Goal: Task Accomplishment & Management: Manage account settings

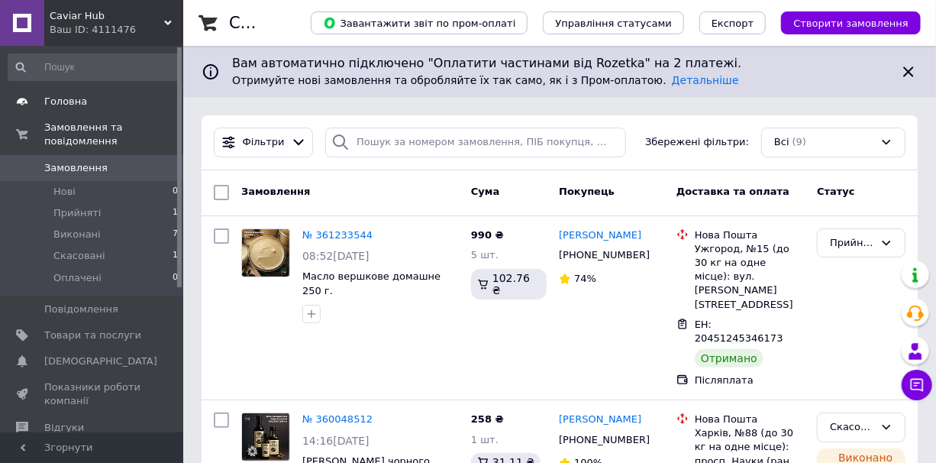
click at [61, 96] on span "Головна" at bounding box center [65, 102] width 43 height 14
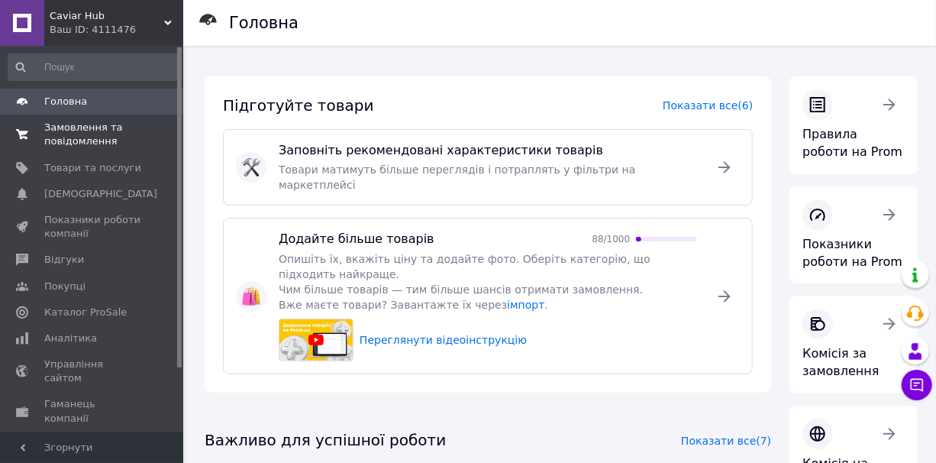
click at [68, 145] on span "Замовлення та повідомлення" at bounding box center [92, 134] width 97 height 27
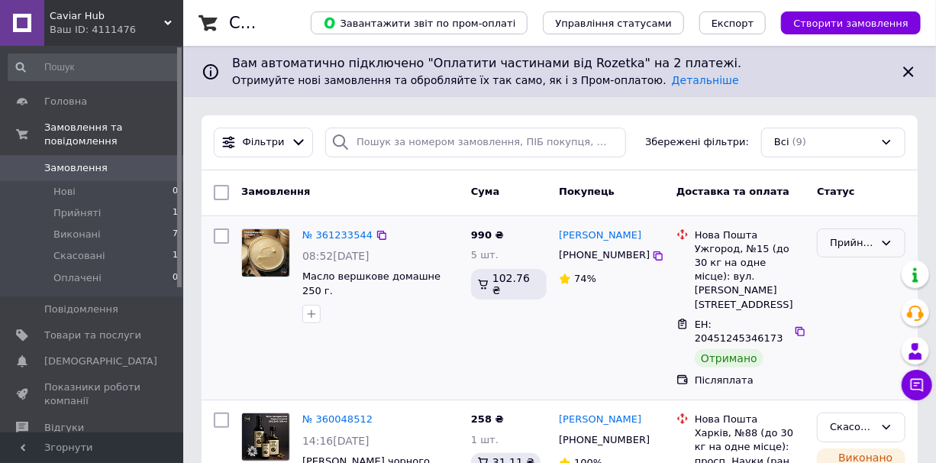
click at [886, 240] on icon at bounding box center [886, 243] width 12 height 12
click at [82, 206] on span "Прийняті" at bounding box center [76, 213] width 47 height 14
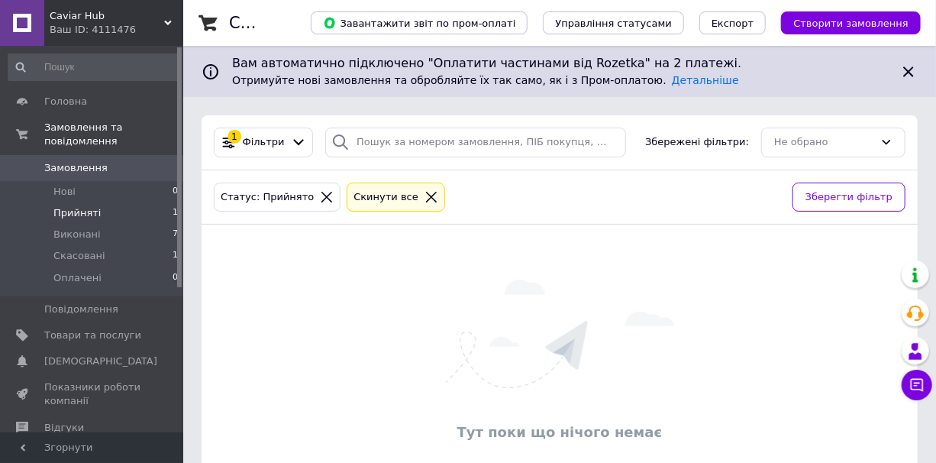
click at [77, 206] on span "Прийняті" at bounding box center [76, 213] width 47 height 14
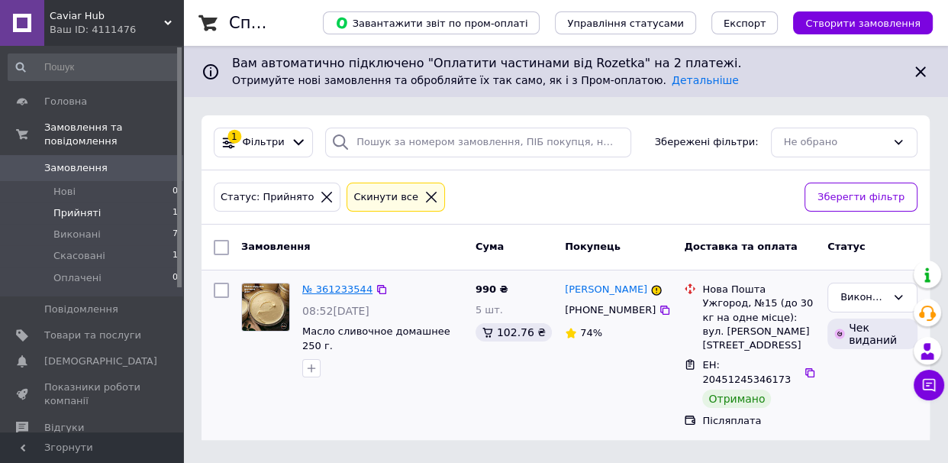
click at [340, 285] on link "№ 361233544" at bounding box center [337, 288] width 70 height 11
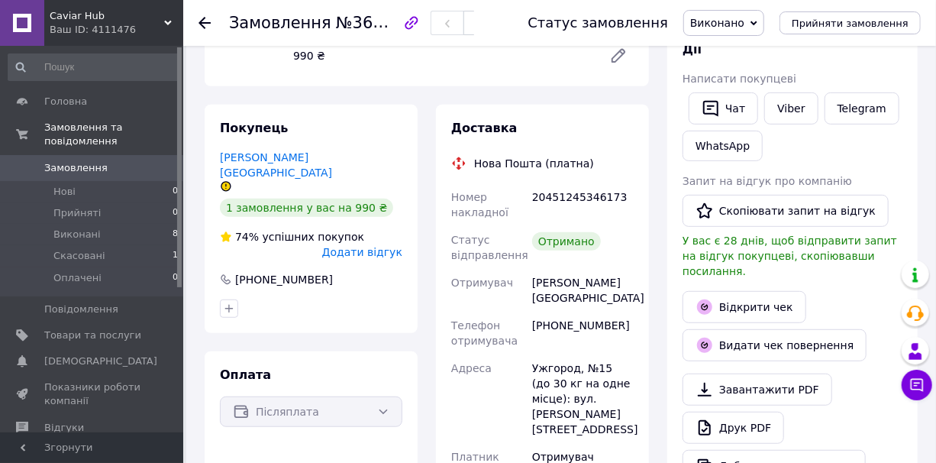
scroll to position [277, 0]
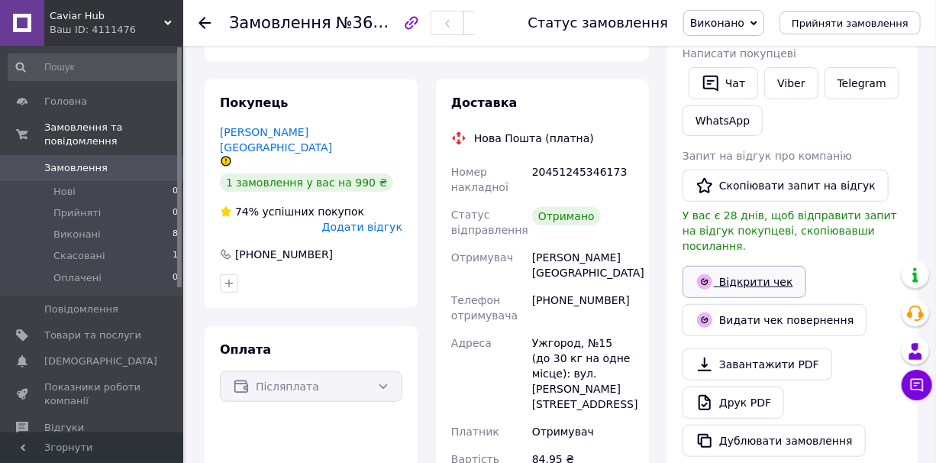
click at [747, 266] on link "Відкрити чек" at bounding box center [745, 282] width 124 height 32
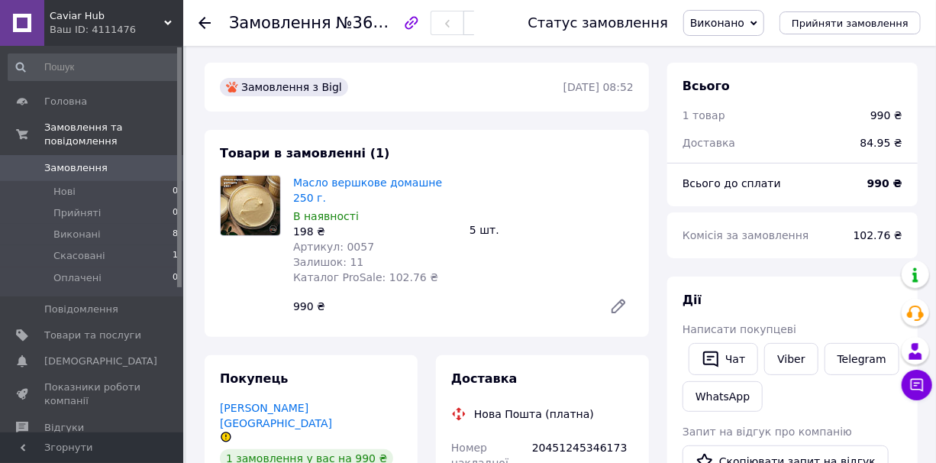
scroll to position [0, 0]
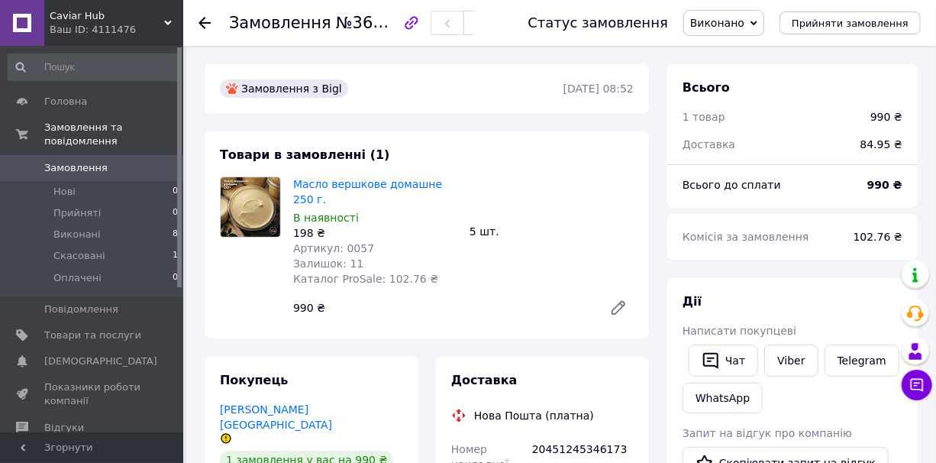
click at [76, 161] on span "Замовлення" at bounding box center [75, 168] width 63 height 14
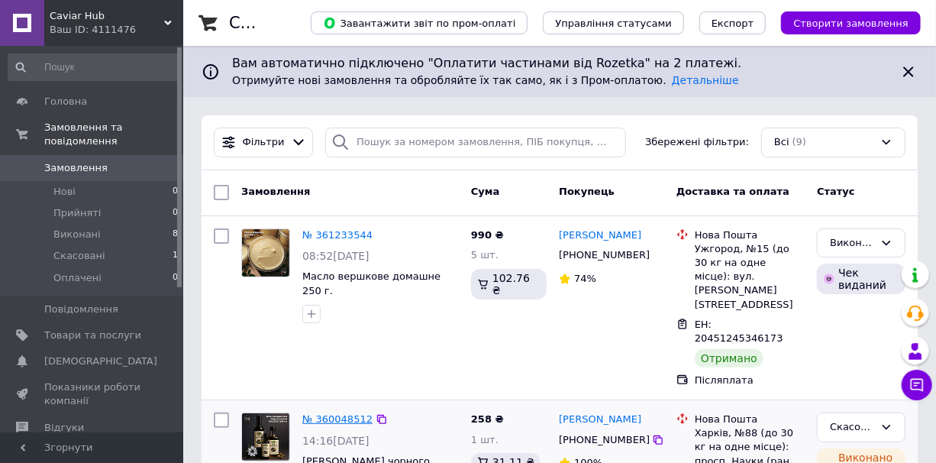
click at [347, 413] on link "№ 360048512" at bounding box center [337, 418] width 70 height 11
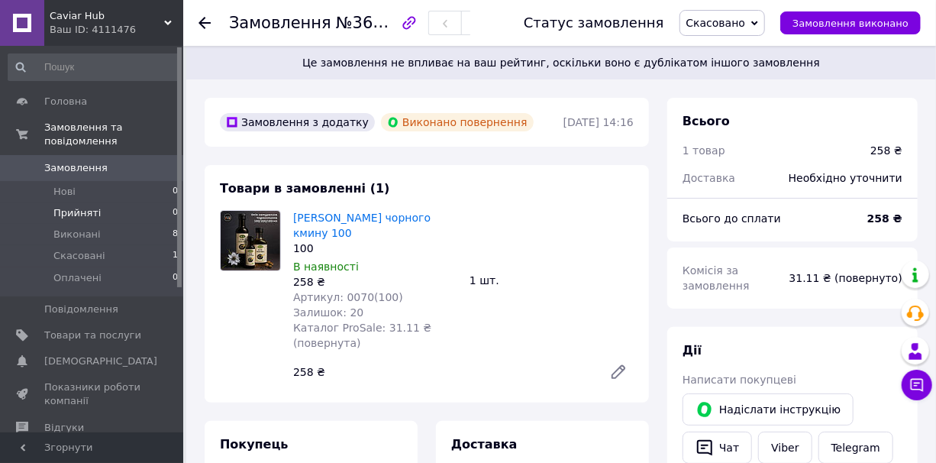
click at [69, 206] on span "Прийняті" at bounding box center [76, 213] width 47 height 14
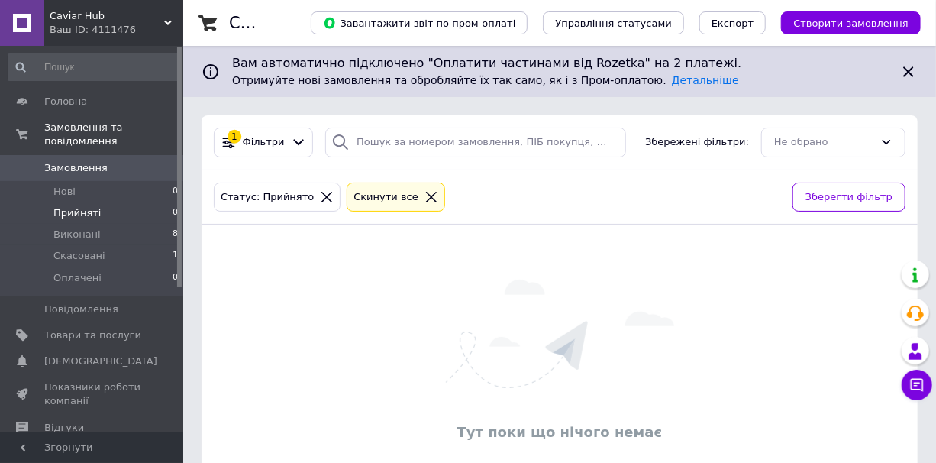
scroll to position [55, 0]
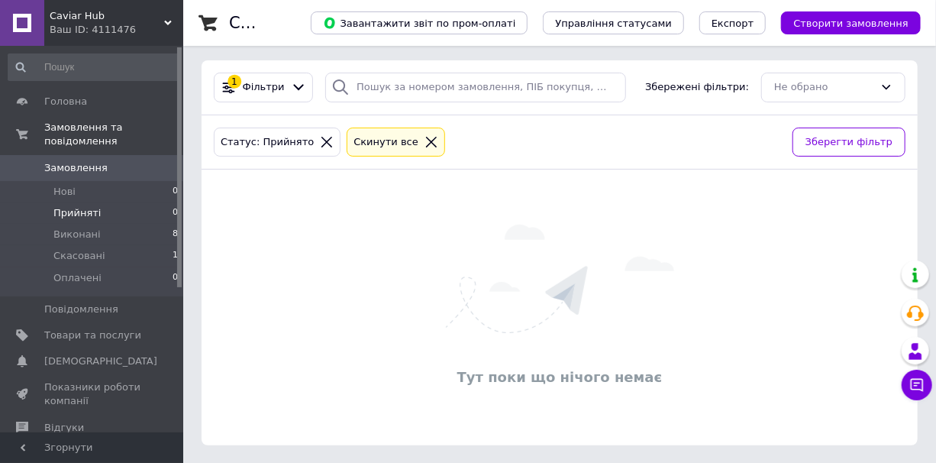
click at [425, 140] on icon at bounding box center [432, 142] width 14 height 14
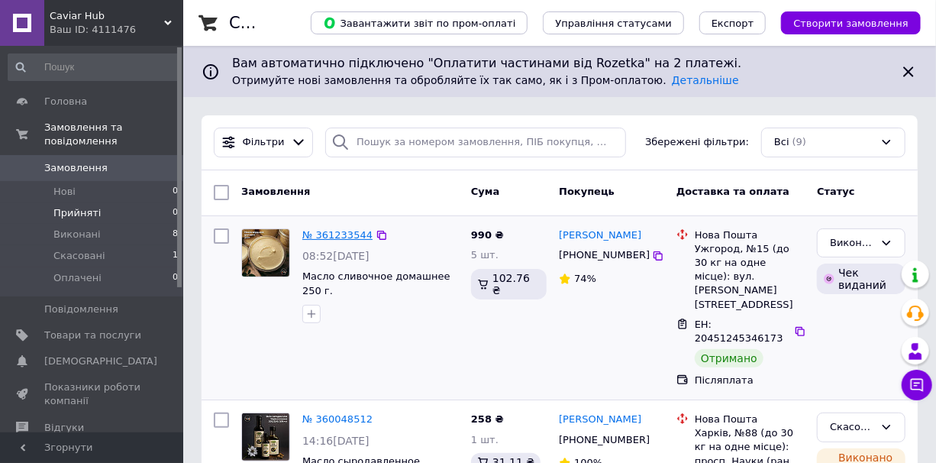
click at [332, 235] on link "№ 361233544" at bounding box center [337, 234] width 70 height 11
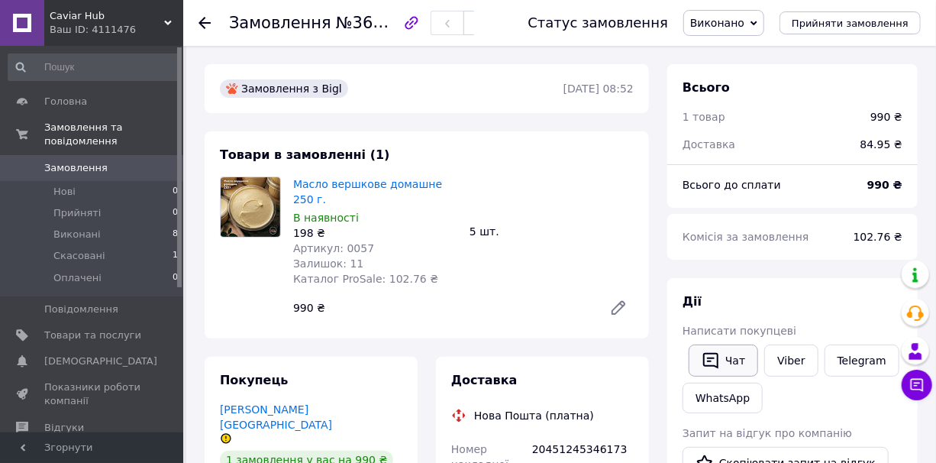
click at [729, 351] on button "Чат" at bounding box center [723, 360] width 69 height 32
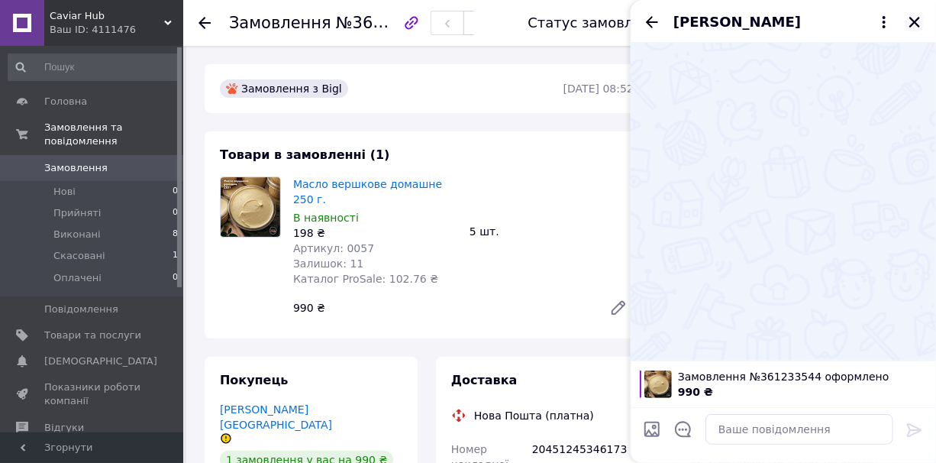
click at [916, 20] on icon "Закрити" at bounding box center [914, 22] width 11 height 11
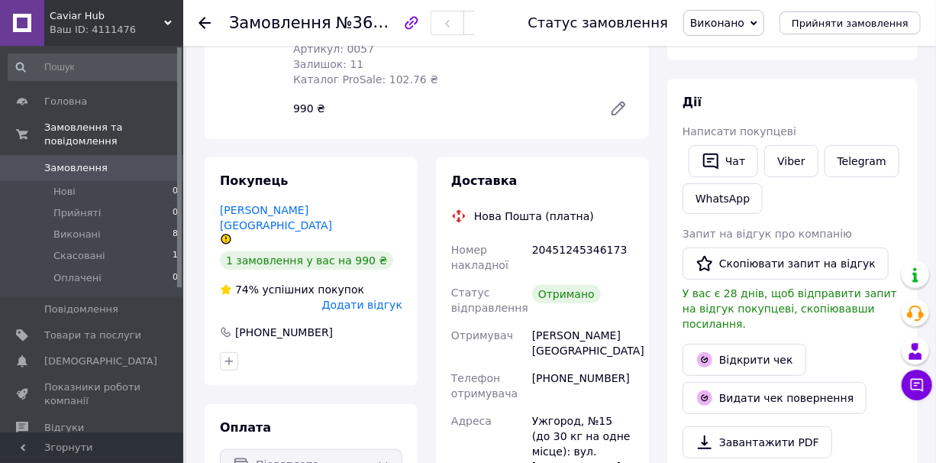
scroll to position [208, 0]
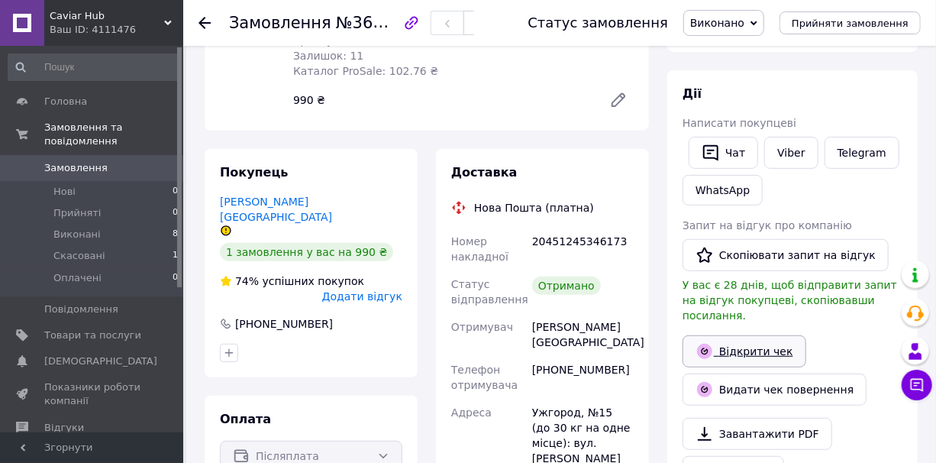
click at [744, 335] on link "Відкрити чек" at bounding box center [745, 351] width 124 height 32
click at [728, 153] on button "Чат" at bounding box center [723, 153] width 69 height 32
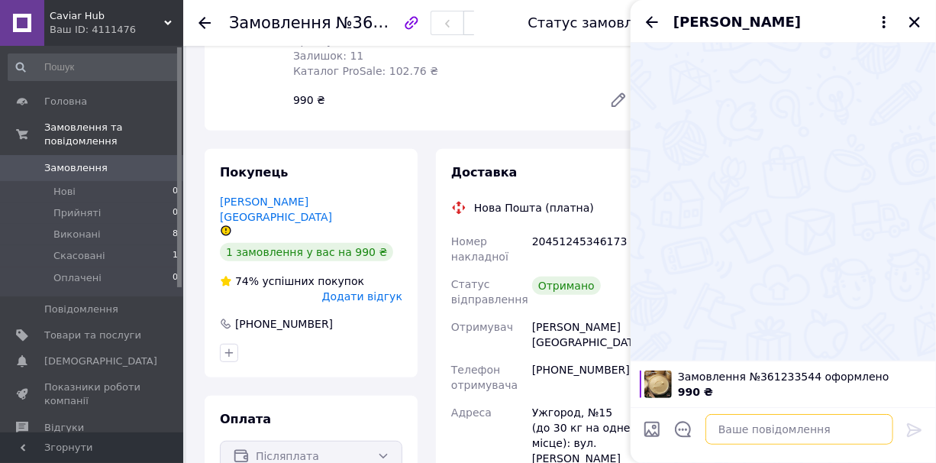
click at [753, 426] on textarea at bounding box center [799, 429] width 188 height 31
type textarea "L"
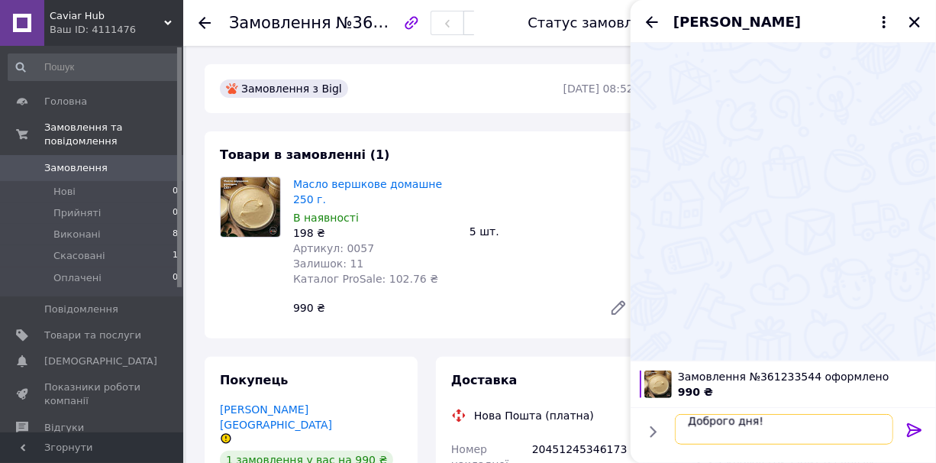
scroll to position [25, 0]
paste textarea "[URL][DOMAIN_NAME]"
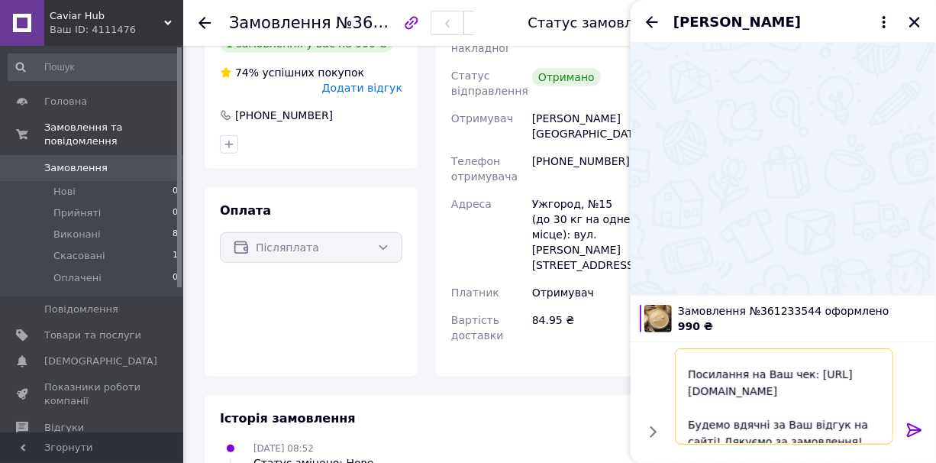
scroll to position [6, 0]
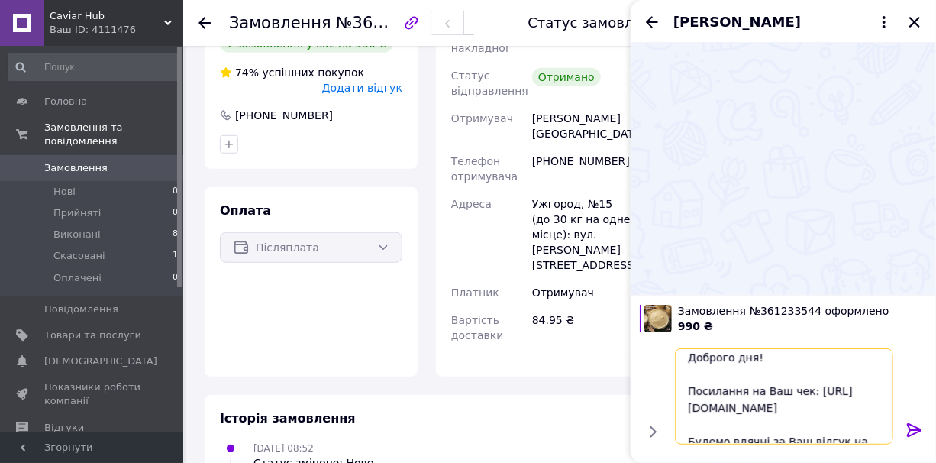
type textarea "Доброго дня! Посилання на Ваш чек: [URL][DOMAIN_NAME] Будемо вдячні за Ваш відг…"
click at [914, 429] on icon at bounding box center [914, 430] width 15 height 14
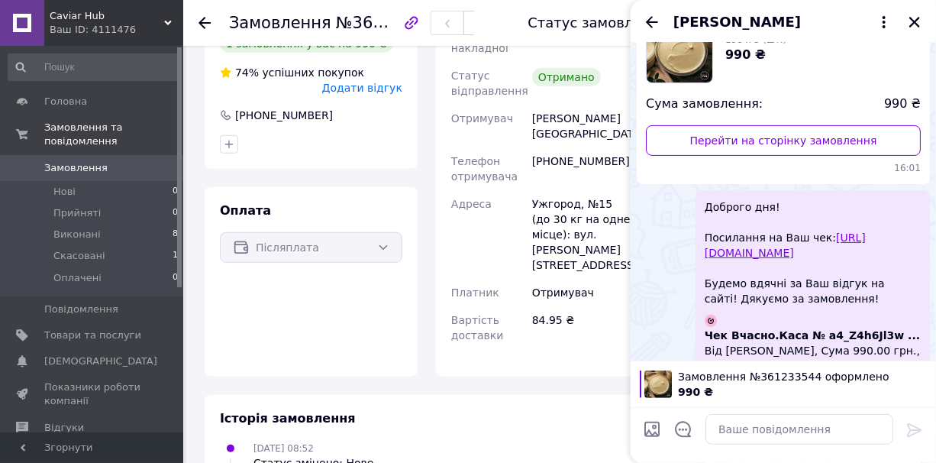
scroll to position [0, 0]
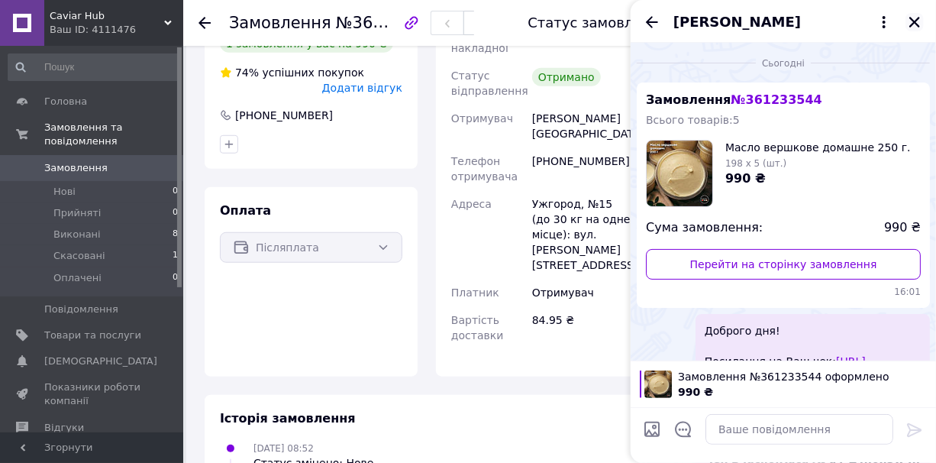
click at [912, 21] on icon "Закрити" at bounding box center [915, 22] width 14 height 14
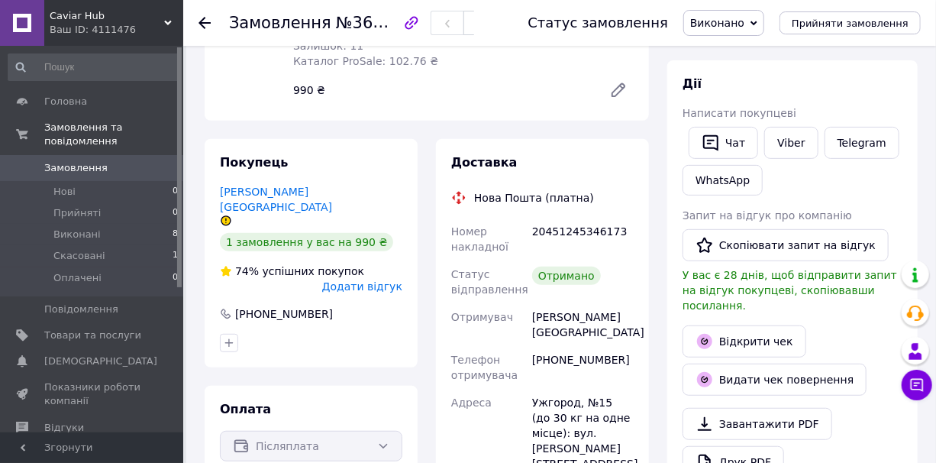
scroll to position [208, 0]
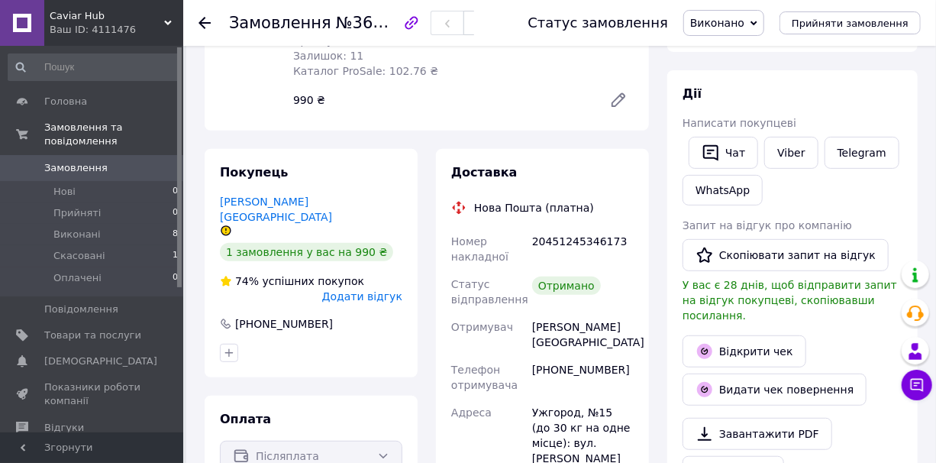
click at [279, 195] on link "[PERSON_NAME][GEOGRAPHIC_DATA]" at bounding box center [276, 208] width 112 height 27
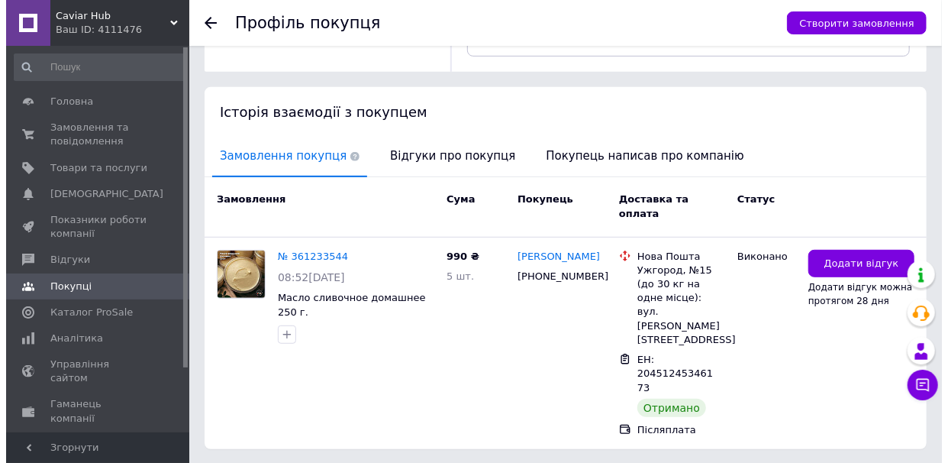
scroll to position [273, 0]
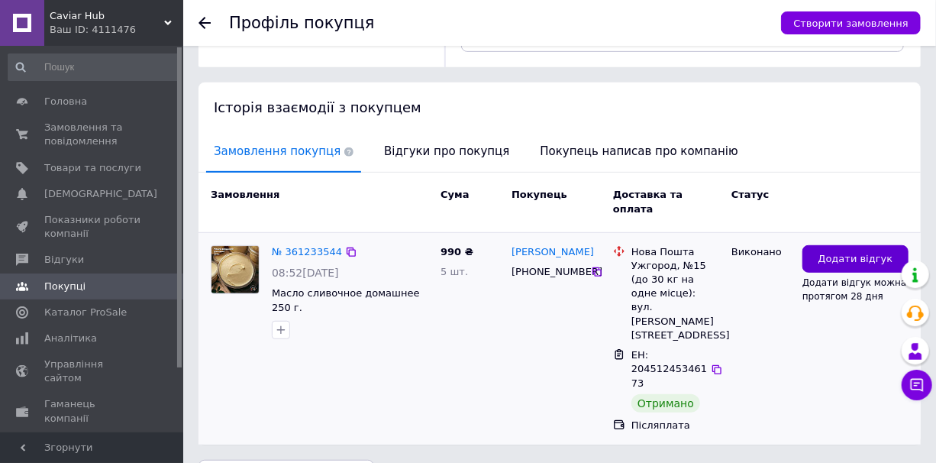
click at [828, 252] on span "Додати відгук" at bounding box center [855, 259] width 75 height 15
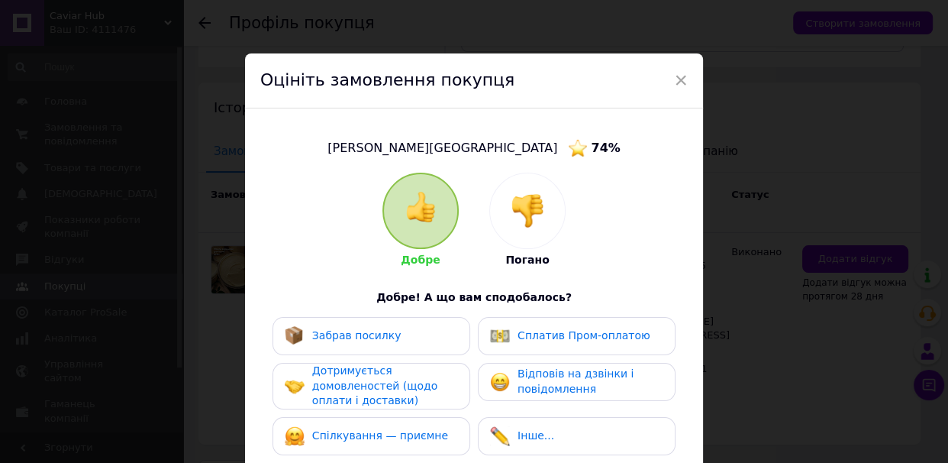
click at [420, 203] on img at bounding box center [420, 207] width 31 height 31
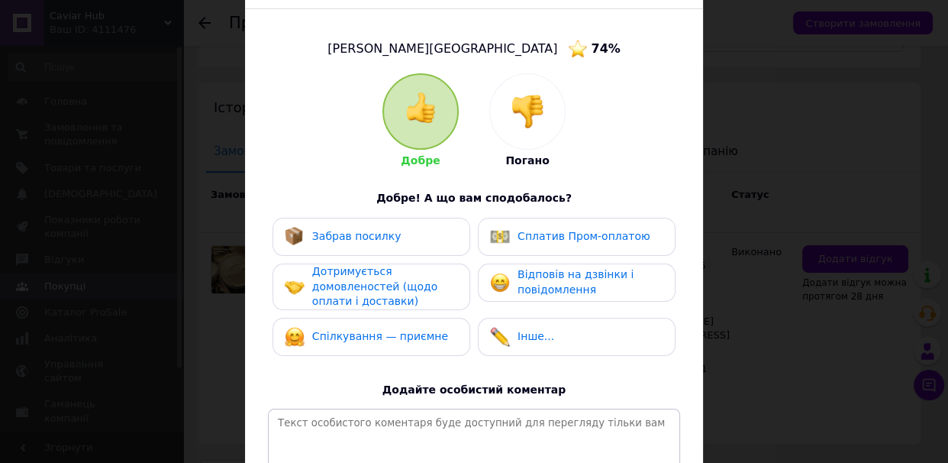
scroll to position [138, 0]
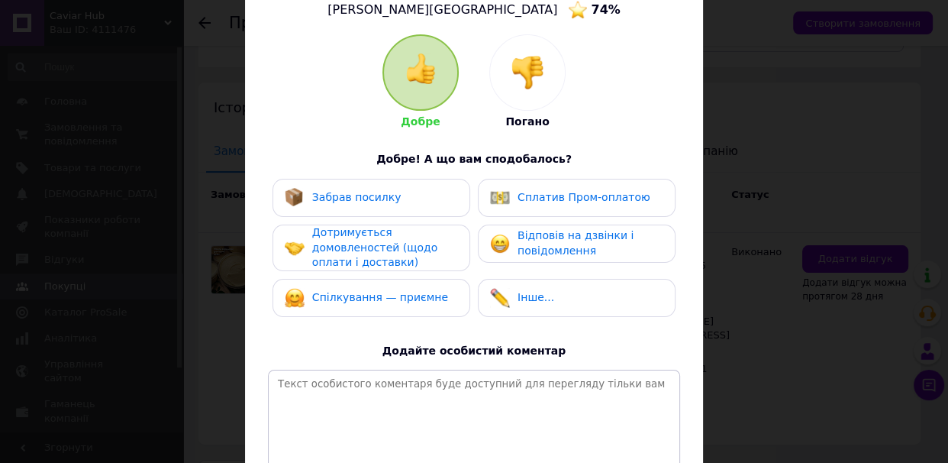
click at [322, 196] on span "Забрав посилку" at bounding box center [356, 197] width 89 height 12
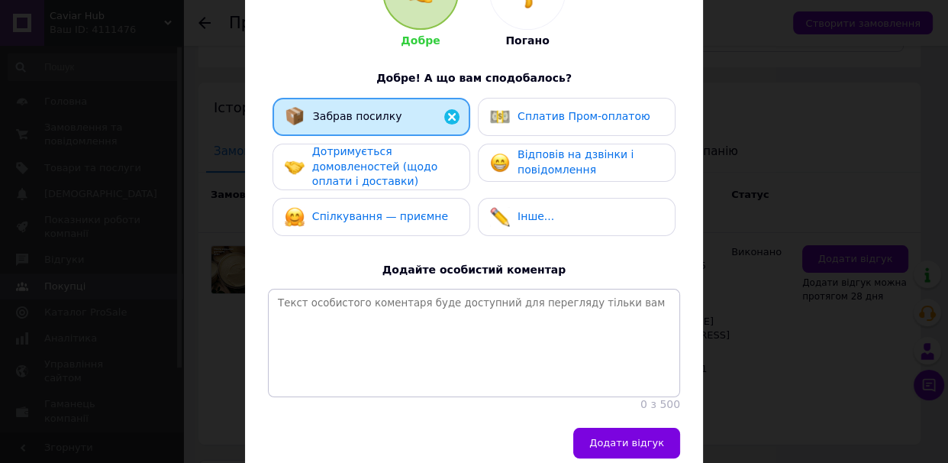
scroll to position [302, 0]
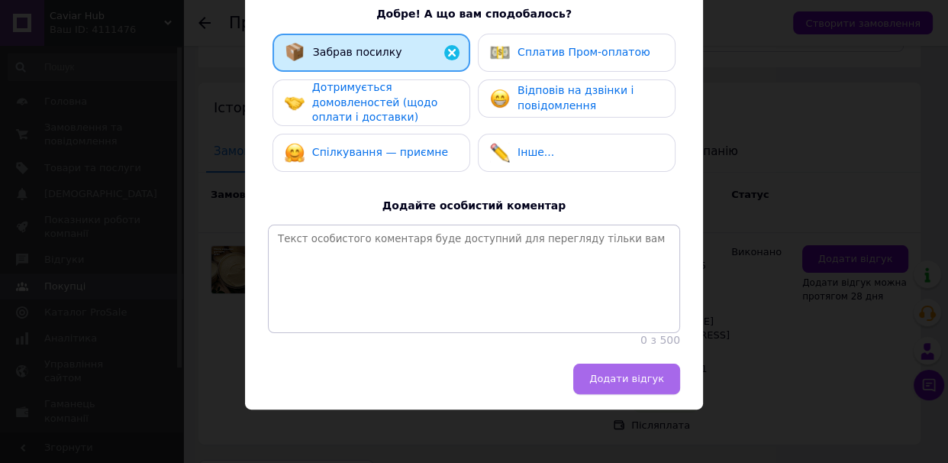
click at [628, 373] on span "Додати відгук" at bounding box center [626, 378] width 75 height 11
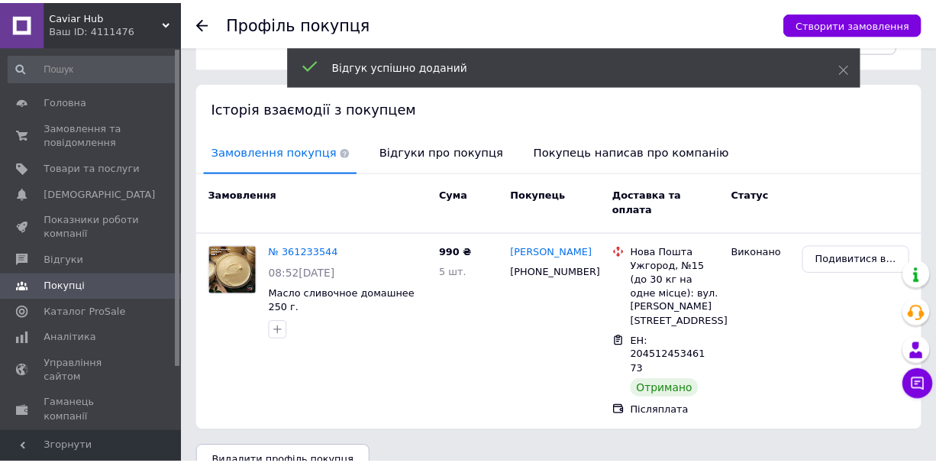
scroll to position [258, 0]
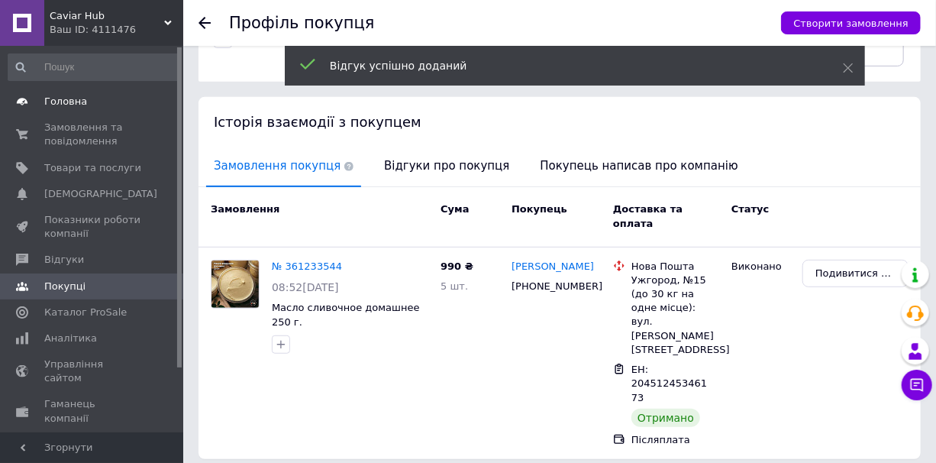
click at [63, 102] on span "Головна" at bounding box center [65, 102] width 43 height 14
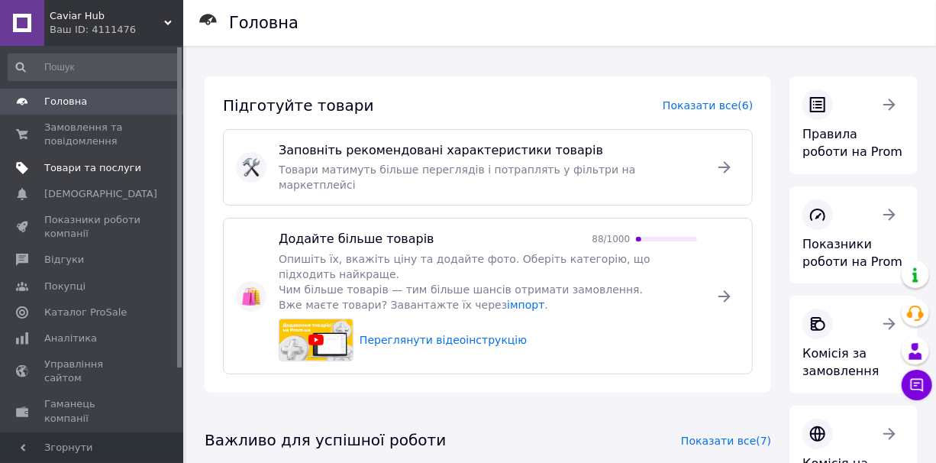
click at [60, 168] on span "Товари та послуги" at bounding box center [92, 168] width 97 height 14
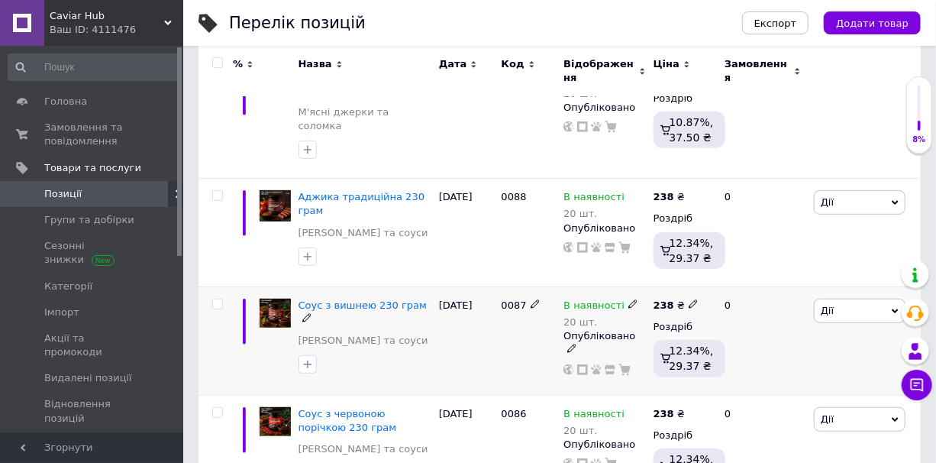
scroll to position [416, 0]
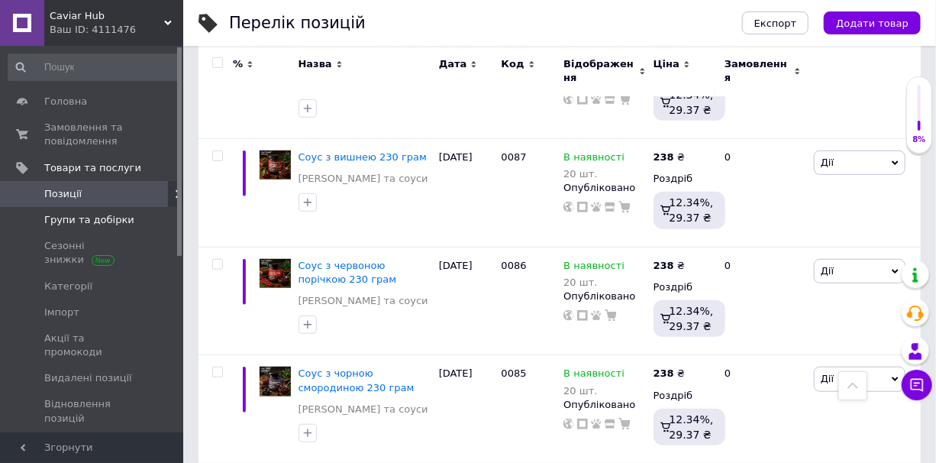
click at [64, 223] on span "Групи та добірки" at bounding box center [89, 220] width 90 height 14
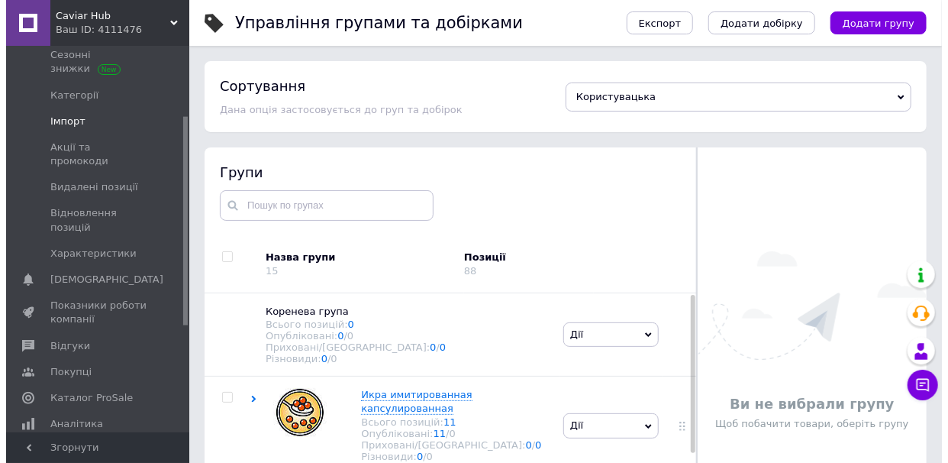
scroll to position [208, 0]
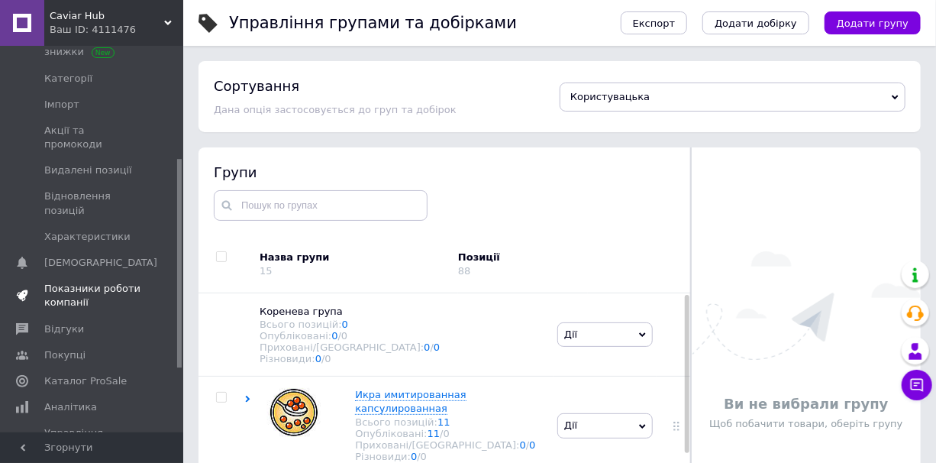
click at [73, 282] on span "Показники роботи компанії" at bounding box center [92, 295] width 97 height 27
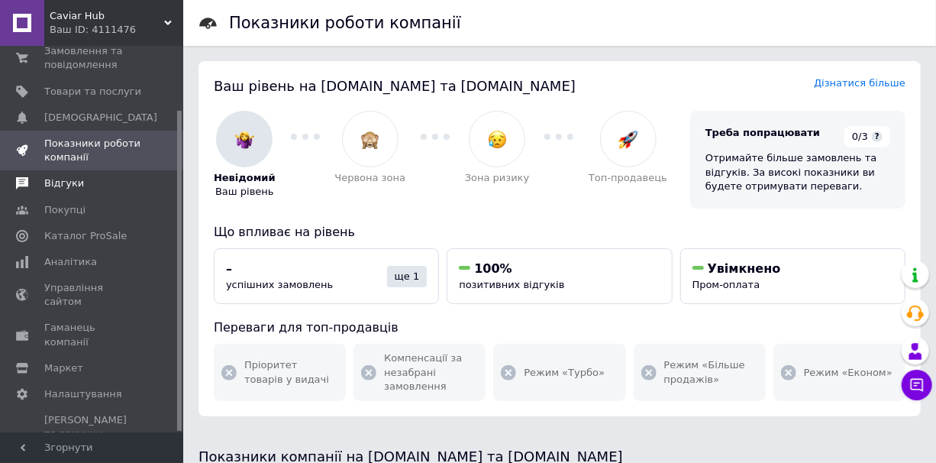
click at [60, 187] on span "Відгуки" at bounding box center [64, 183] width 40 height 14
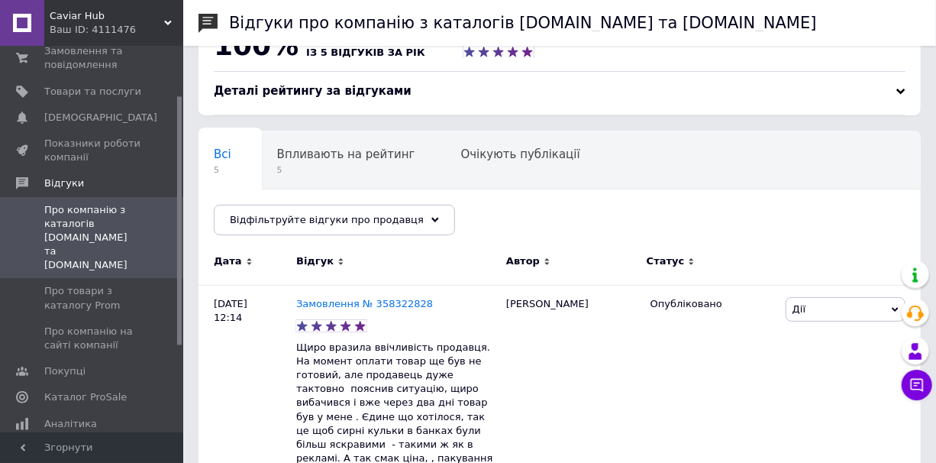
scroll to position [69, 0]
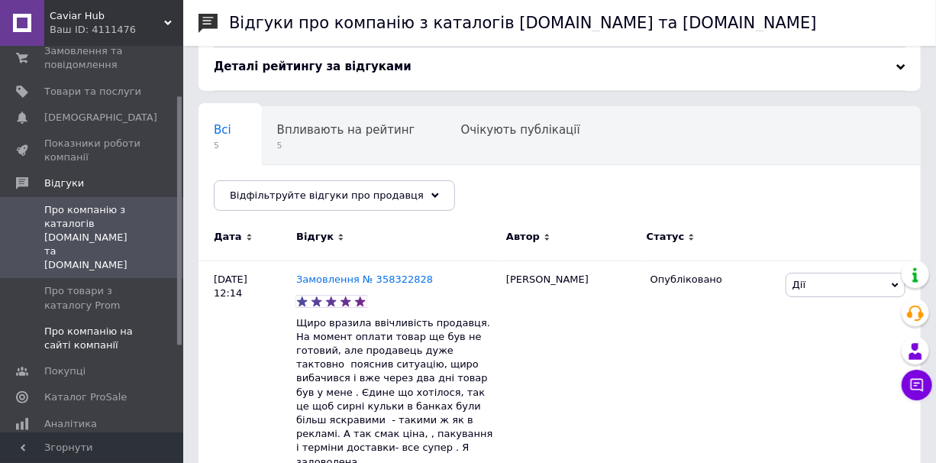
click at [74, 324] on span "Про компанію на сайті компанії" at bounding box center [92, 337] width 97 height 27
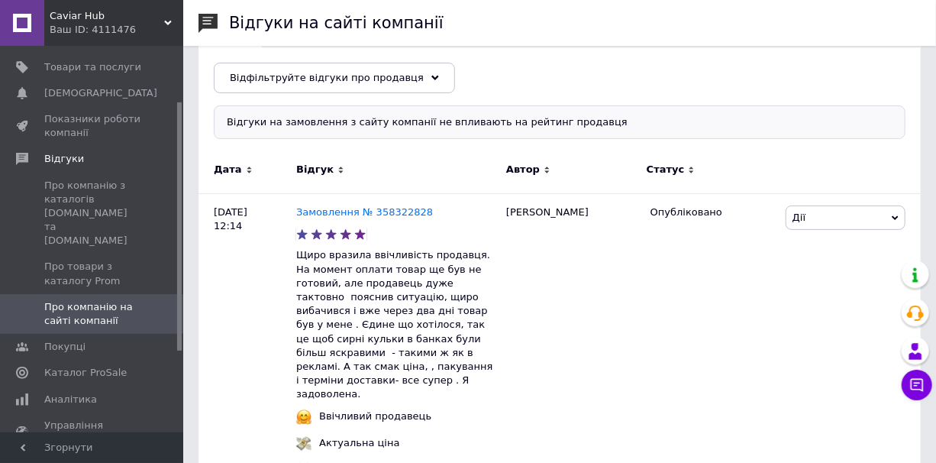
scroll to position [76, 0]
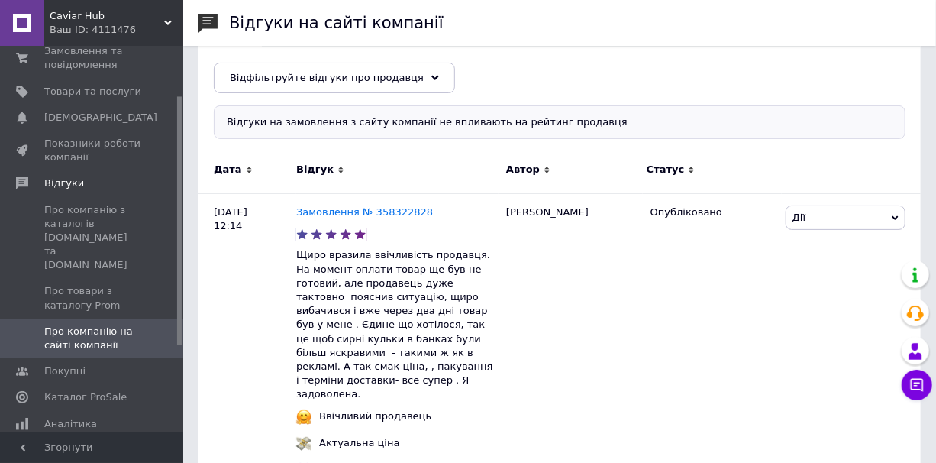
click at [60, 364] on span "Покупці" at bounding box center [64, 371] width 41 height 14
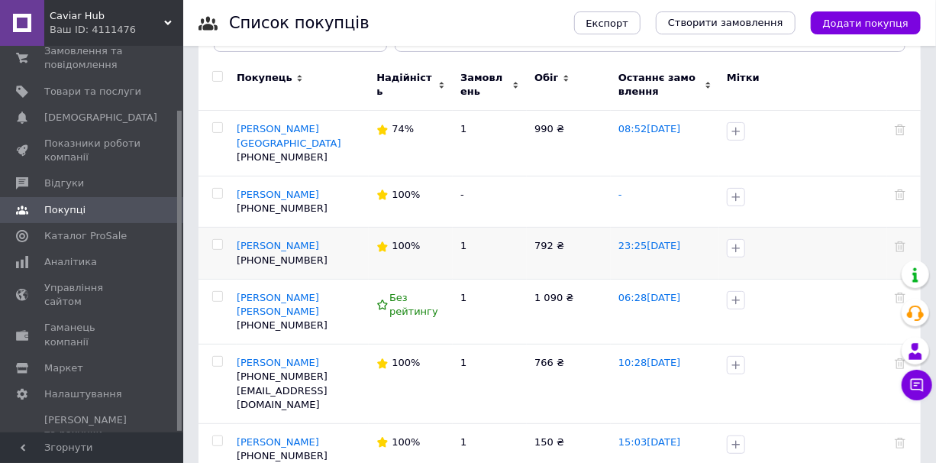
scroll to position [138, 0]
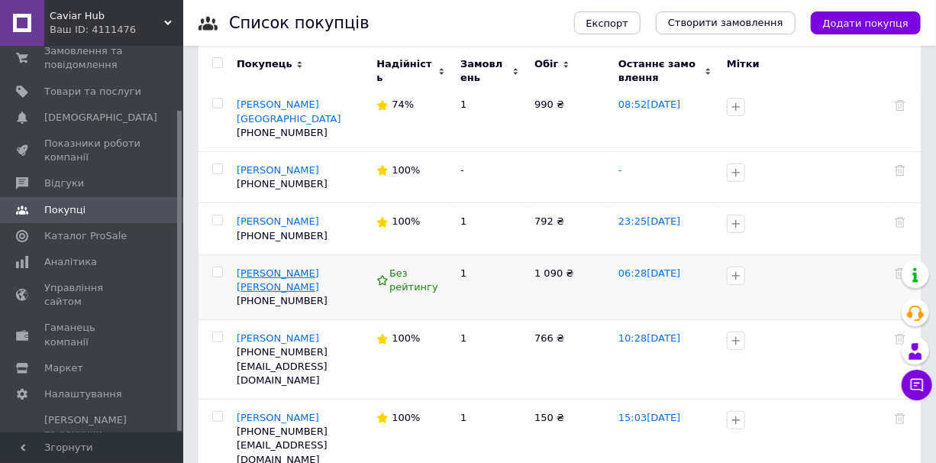
click at [280, 267] on span "[PERSON_NAME] [PERSON_NAME]" at bounding box center [278, 279] width 82 height 25
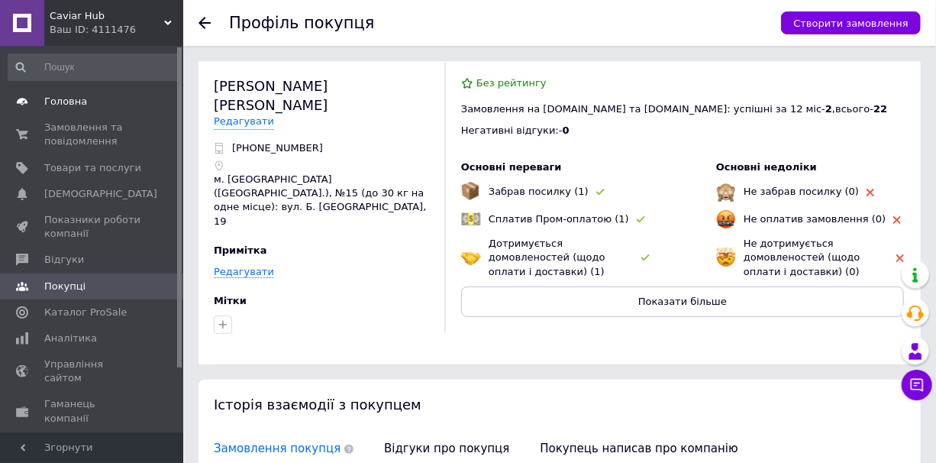
click at [61, 105] on span "Головна" at bounding box center [65, 102] width 43 height 14
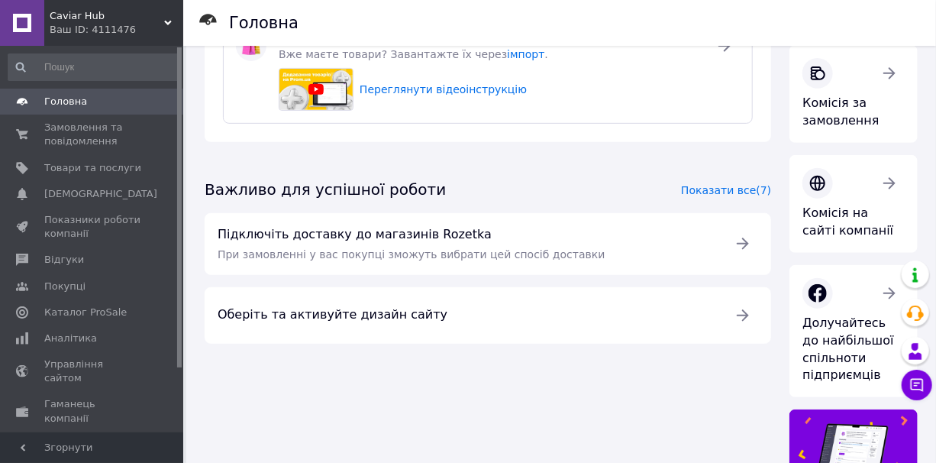
scroll to position [389, 0]
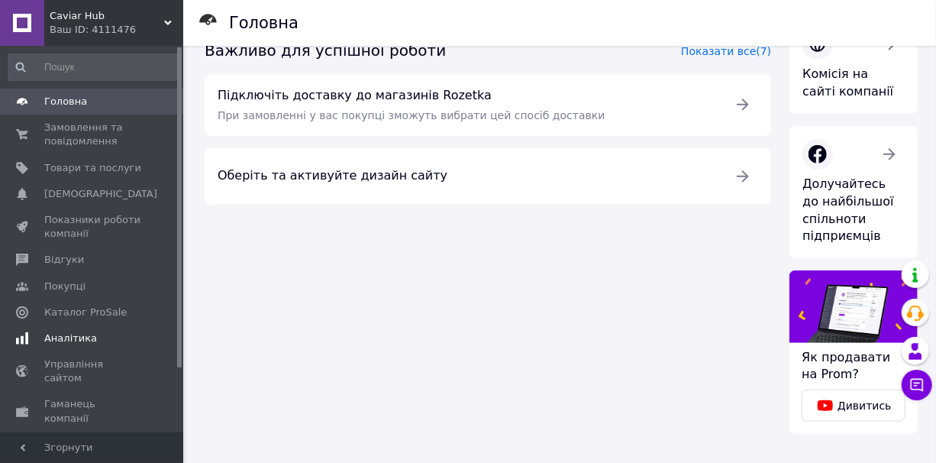
click at [77, 341] on span "Аналітика" at bounding box center [70, 338] width 53 height 14
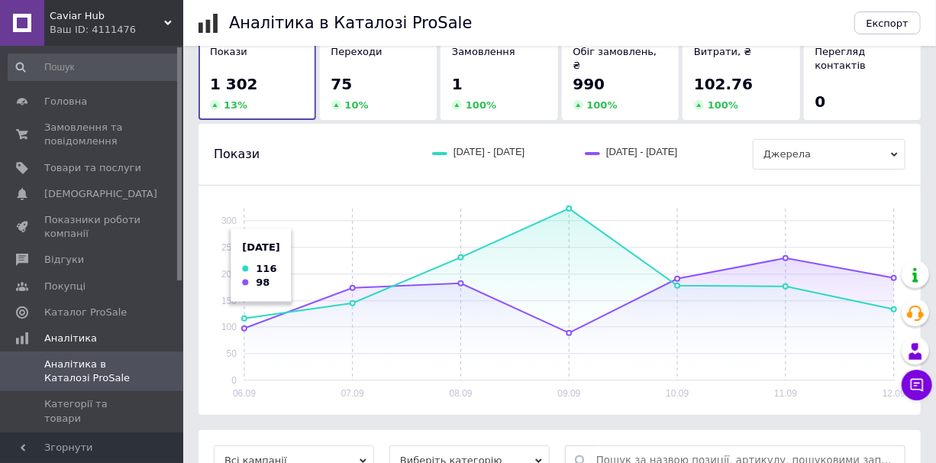
scroll to position [301, 0]
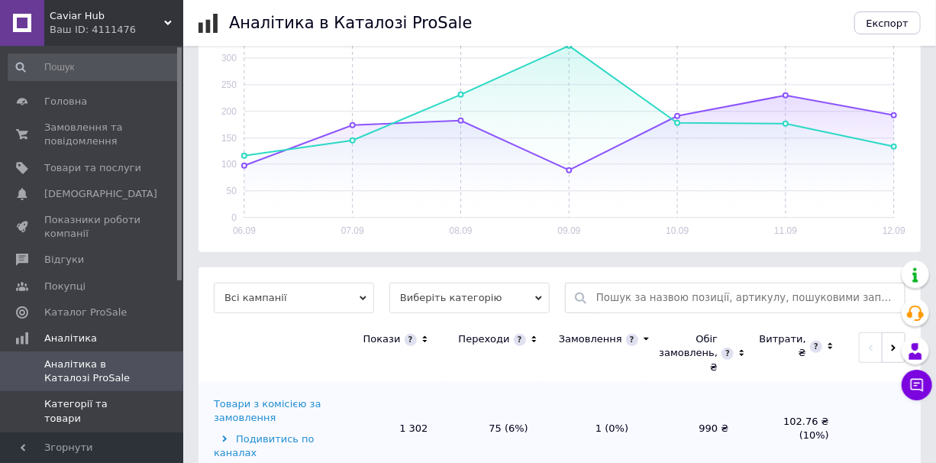
click at [83, 405] on span "Категорії та товари" at bounding box center [92, 410] width 97 height 27
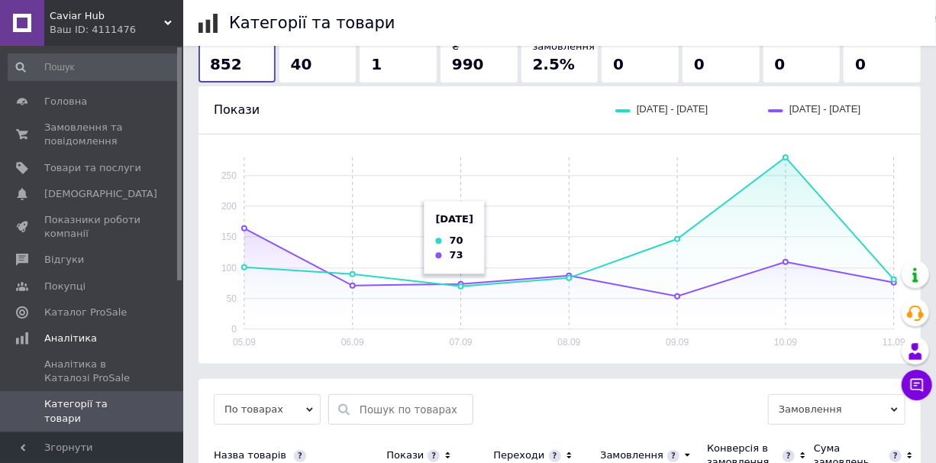
scroll to position [347, 0]
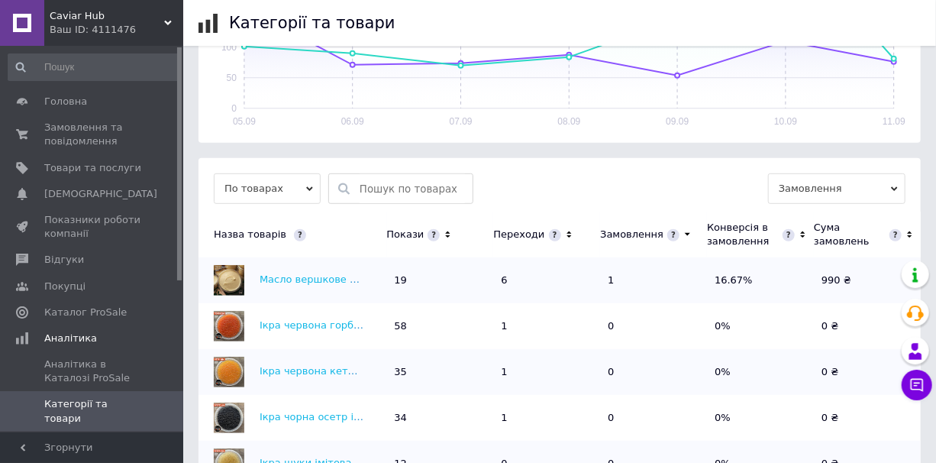
click at [450, 232] on icon at bounding box center [448, 234] width 5 height 7
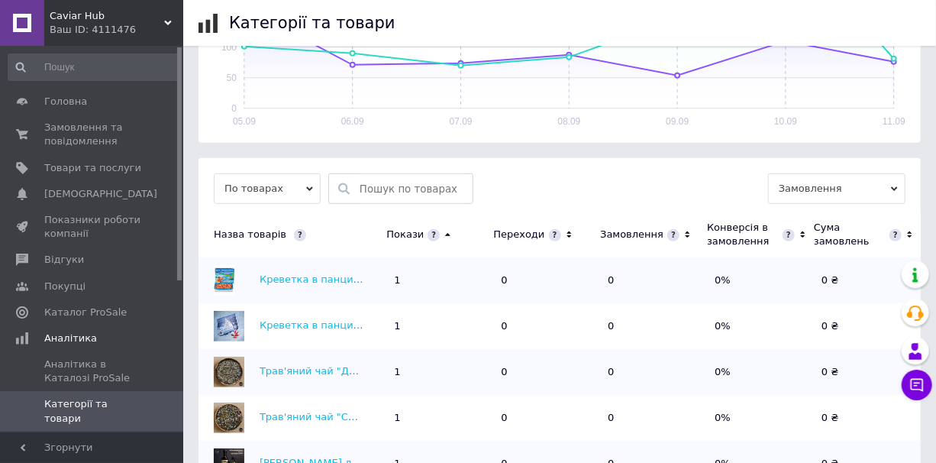
click at [453, 231] on icon at bounding box center [448, 234] width 10 height 13
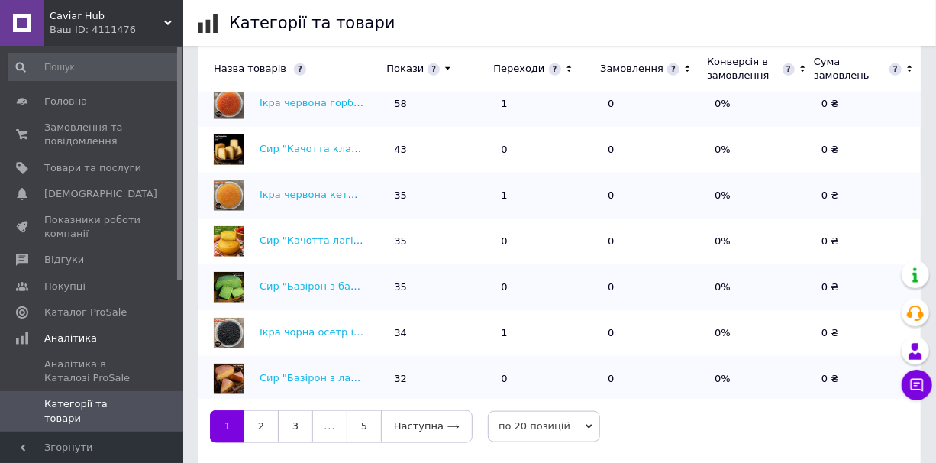
scroll to position [544, 0]
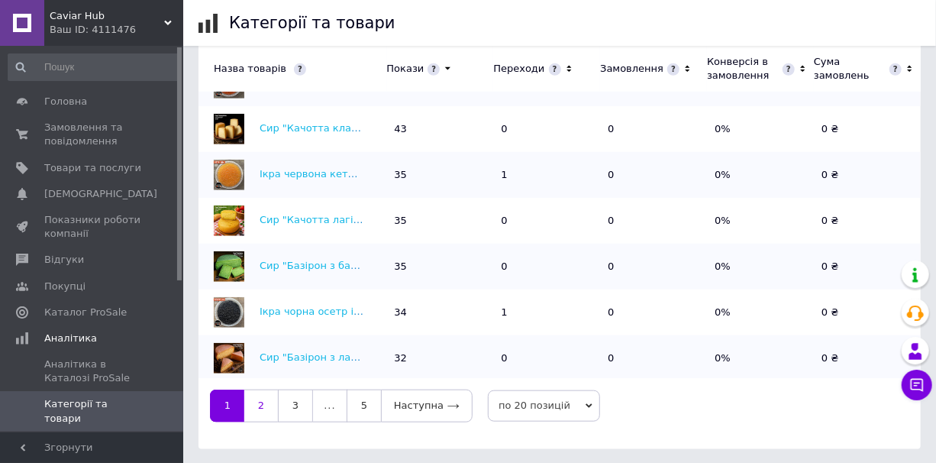
click at [259, 408] on link "2" at bounding box center [261, 405] width 34 height 32
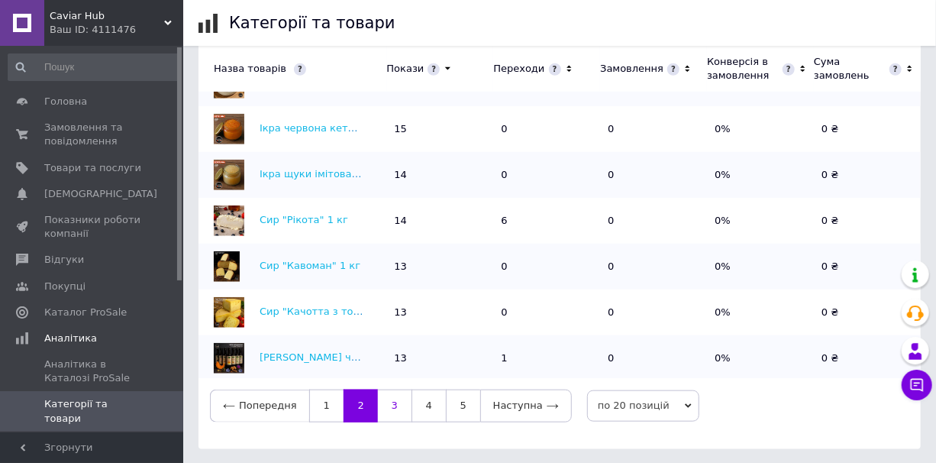
click at [383, 405] on link "3" at bounding box center [395, 405] width 34 height 32
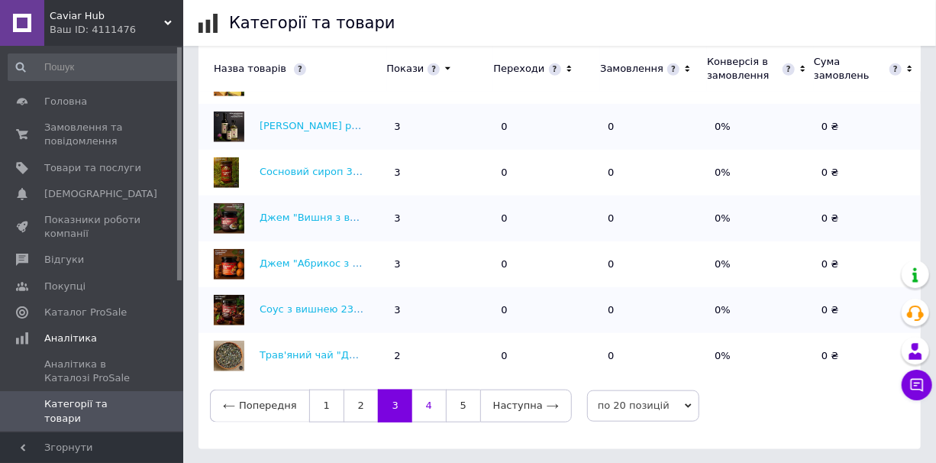
click at [425, 405] on link "4" at bounding box center [429, 405] width 34 height 32
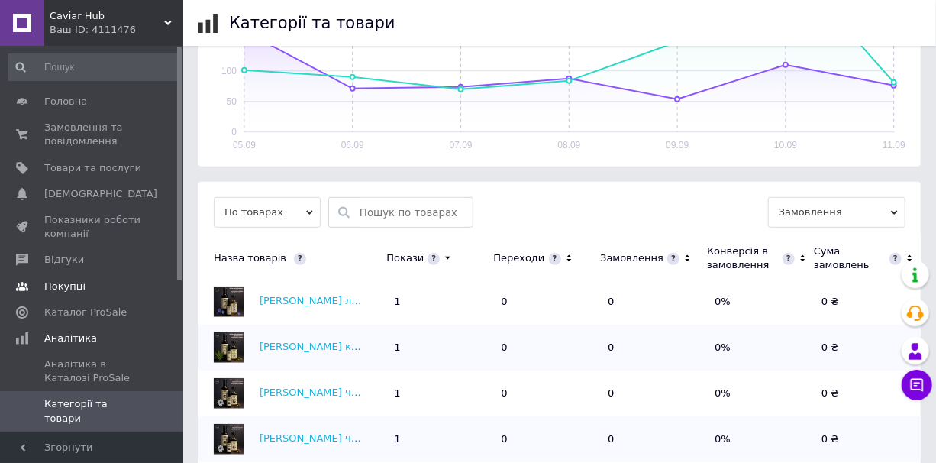
scroll to position [128, 0]
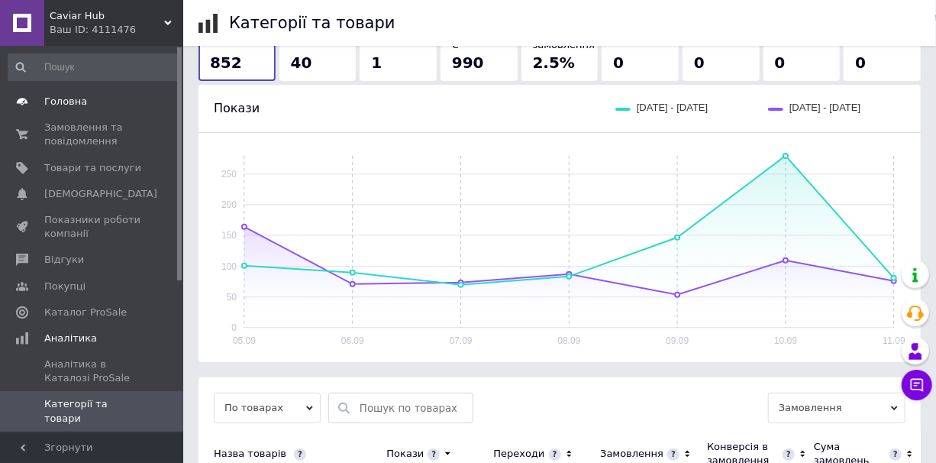
click at [53, 95] on span "Головна" at bounding box center [65, 102] width 43 height 14
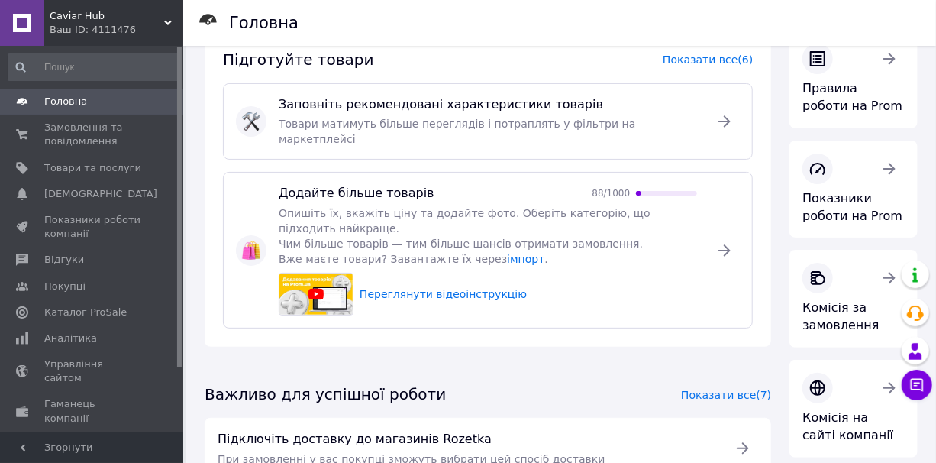
scroll to position [389, 0]
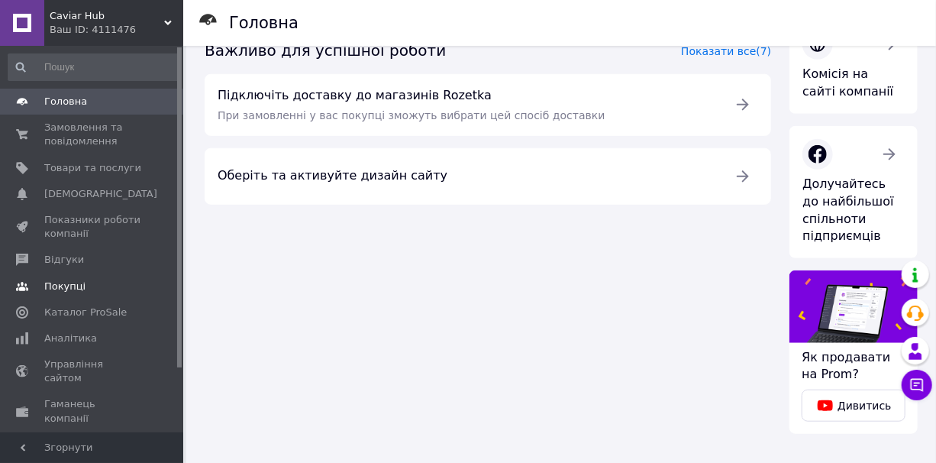
click at [56, 289] on span "Покупці" at bounding box center [64, 286] width 41 height 14
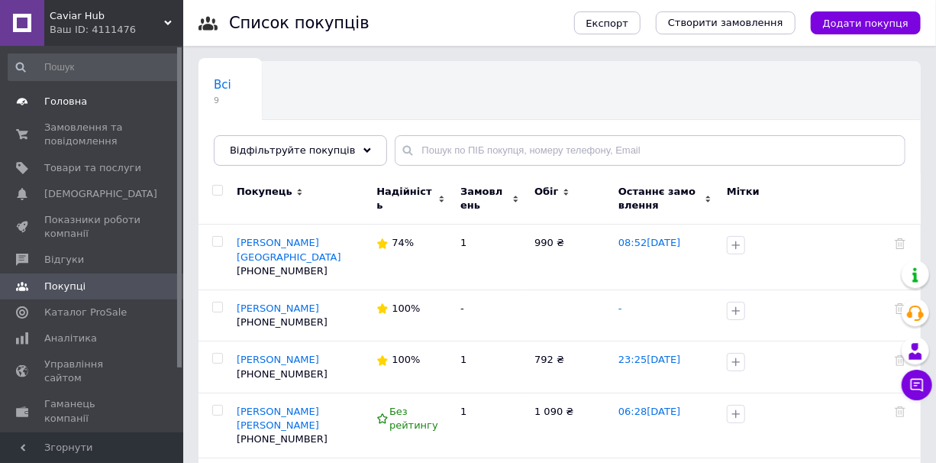
click at [67, 108] on span "Головна" at bounding box center [65, 102] width 43 height 14
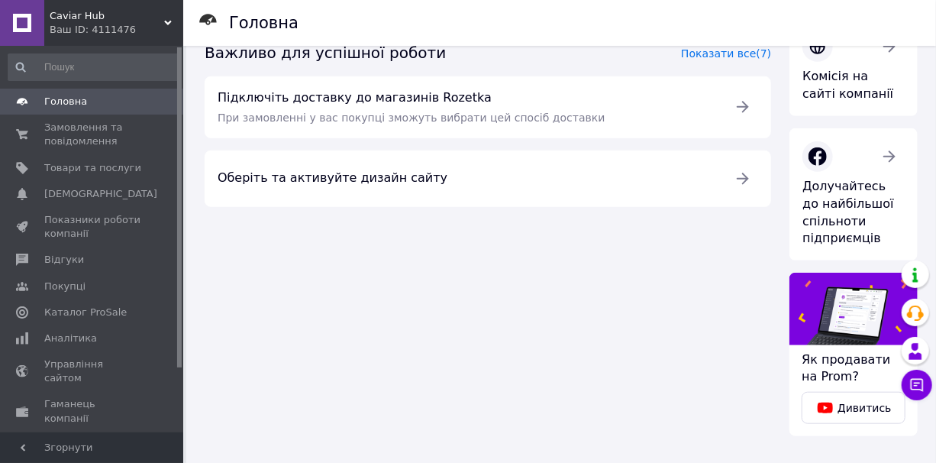
scroll to position [389, 0]
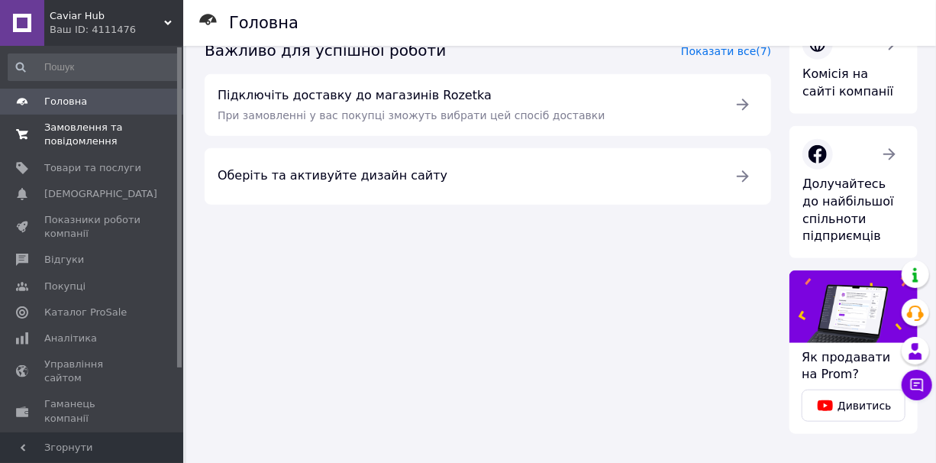
click at [50, 145] on span "Замовлення та повідомлення" at bounding box center [92, 134] width 97 height 27
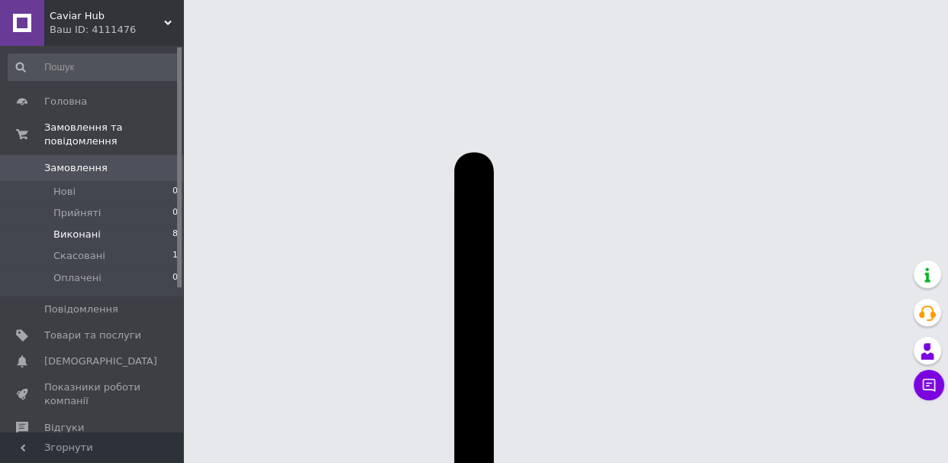
click at [86, 228] on span "Виконані" at bounding box center [76, 235] width 47 height 14
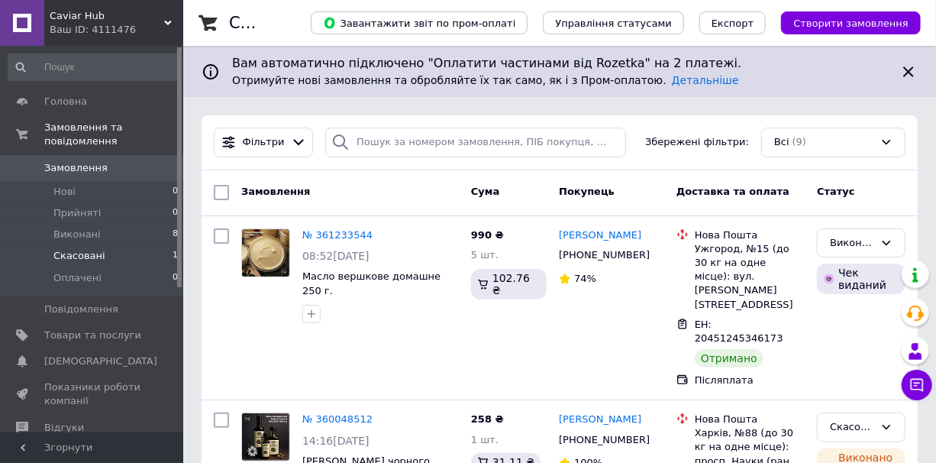
click at [85, 249] on span "Скасовані" at bounding box center [79, 256] width 52 height 14
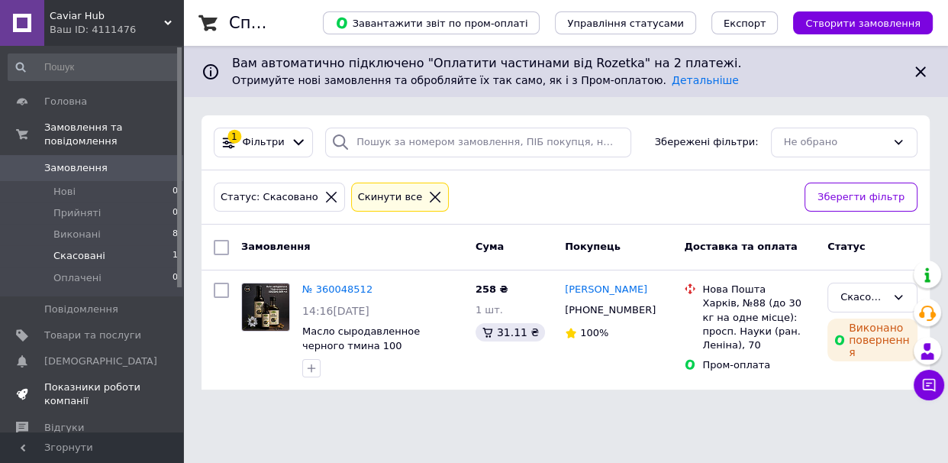
click at [56, 383] on span "Показники роботи компанії" at bounding box center [92, 393] width 97 height 27
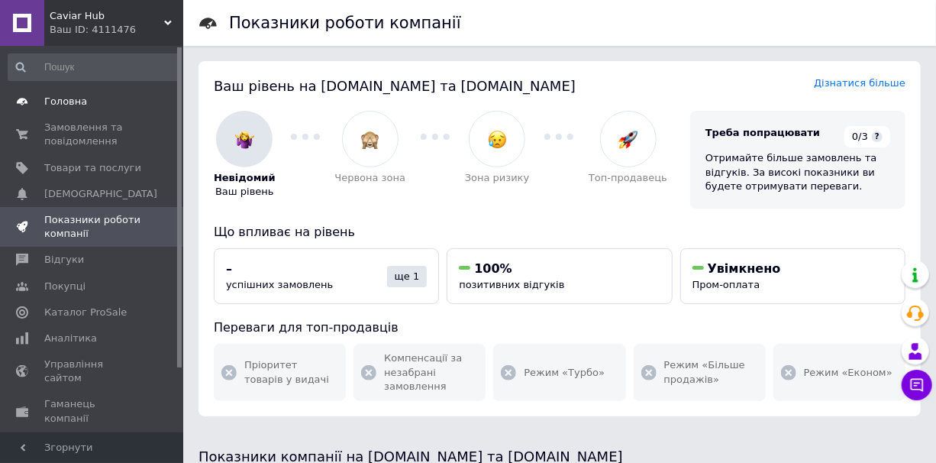
click at [62, 102] on span "Головна" at bounding box center [65, 102] width 43 height 14
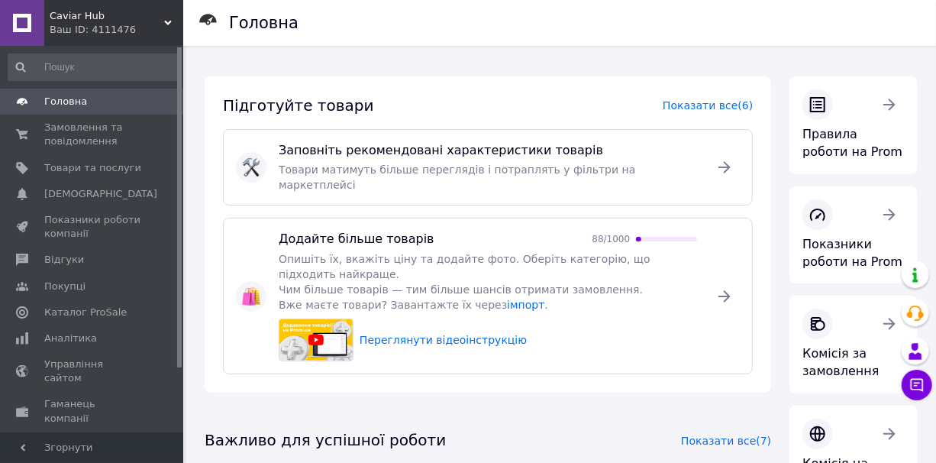
click at [66, 99] on span "Головна" at bounding box center [65, 102] width 43 height 14
click at [56, 133] on span "Замовлення та повідомлення" at bounding box center [92, 134] width 97 height 27
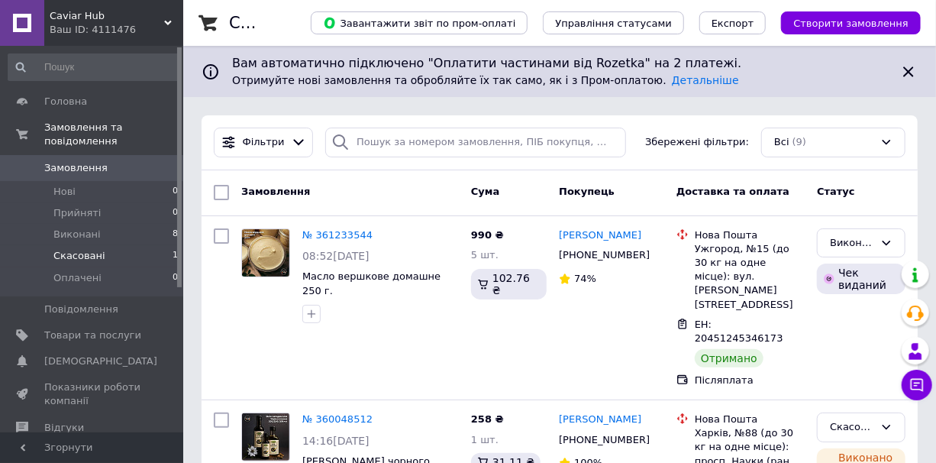
click at [60, 249] on span "Скасовані" at bounding box center [79, 256] width 52 height 14
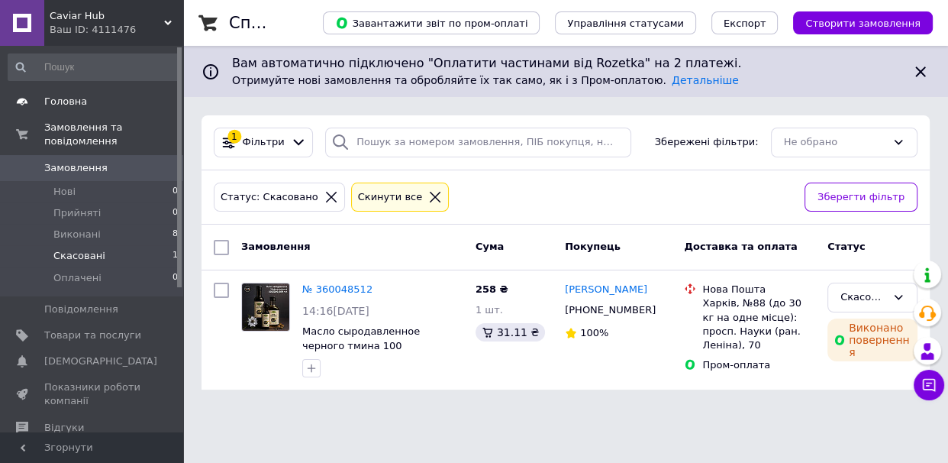
click at [61, 97] on span "Головна" at bounding box center [65, 102] width 43 height 14
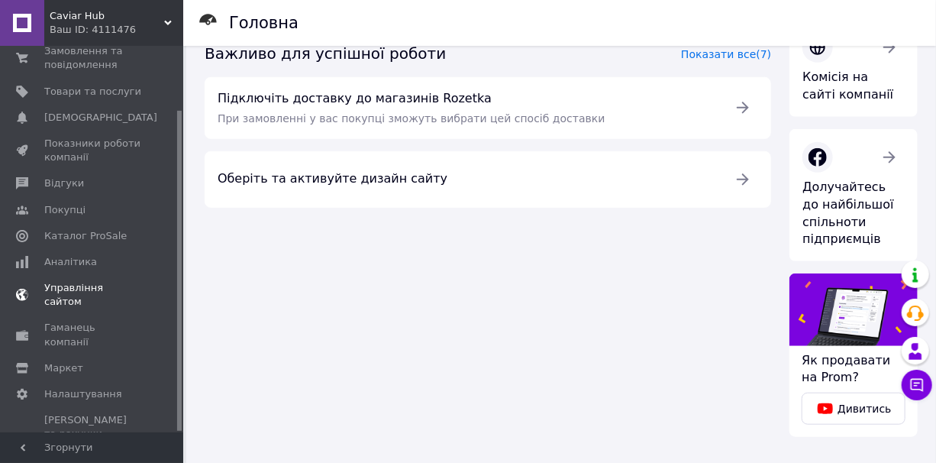
scroll to position [389, 0]
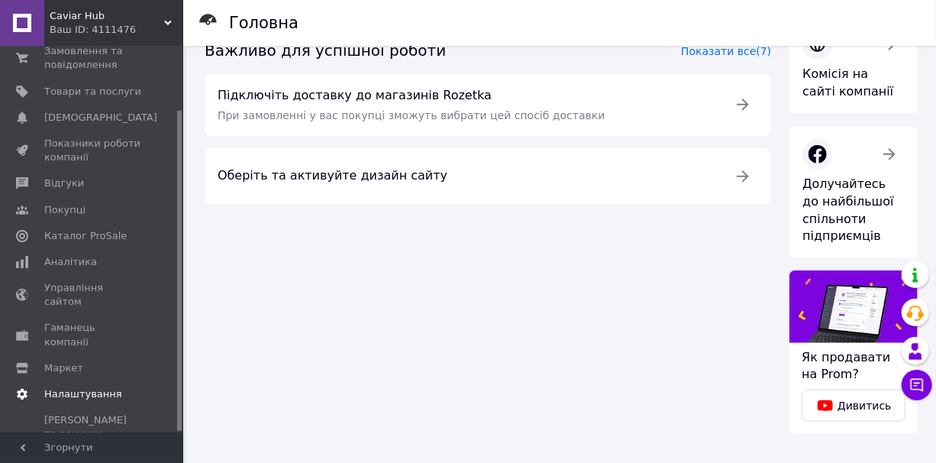
click at [69, 387] on span "Налаштування" at bounding box center [83, 394] width 78 height 14
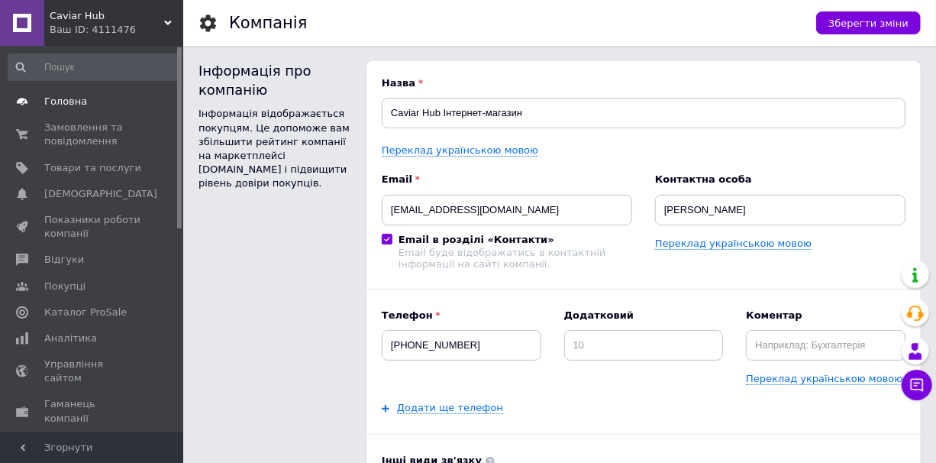
click at [64, 93] on link "Головна" at bounding box center [93, 102] width 187 height 26
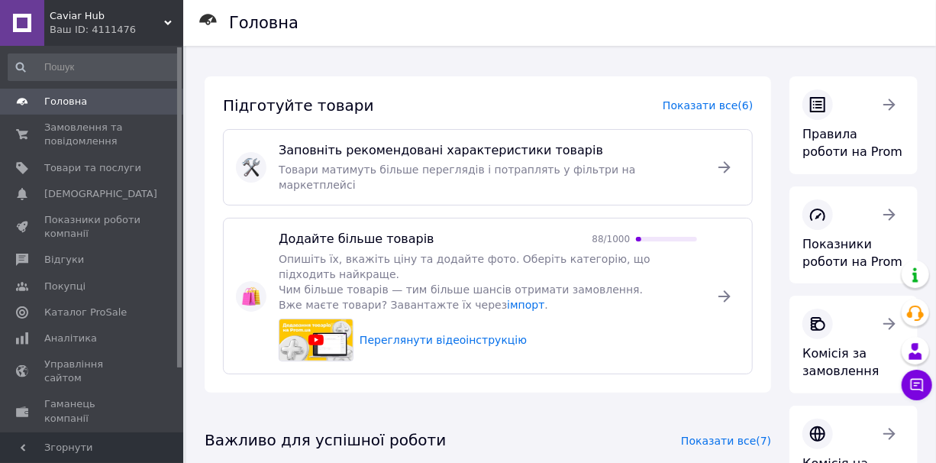
click at [170, 20] on icon at bounding box center [168, 23] width 8 height 8
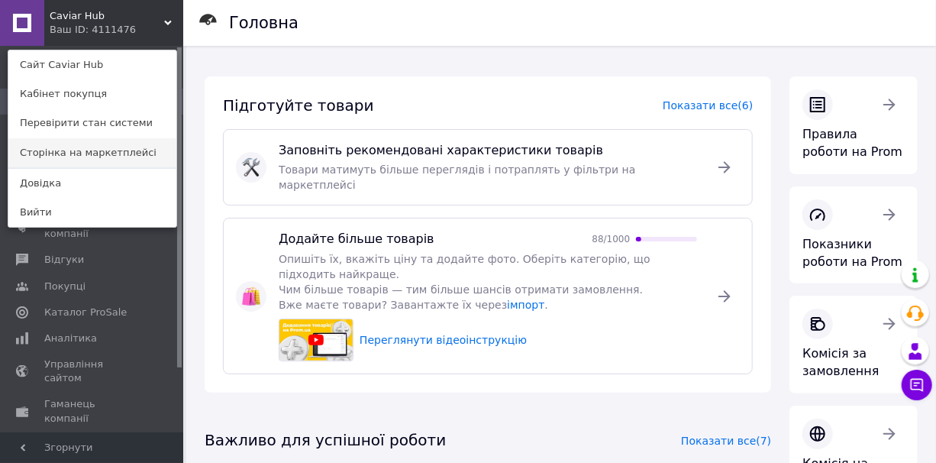
click at [98, 150] on link "Сторінка на маркетплейсі" at bounding box center [92, 152] width 168 height 29
